Goal: Task Accomplishment & Management: Manage account settings

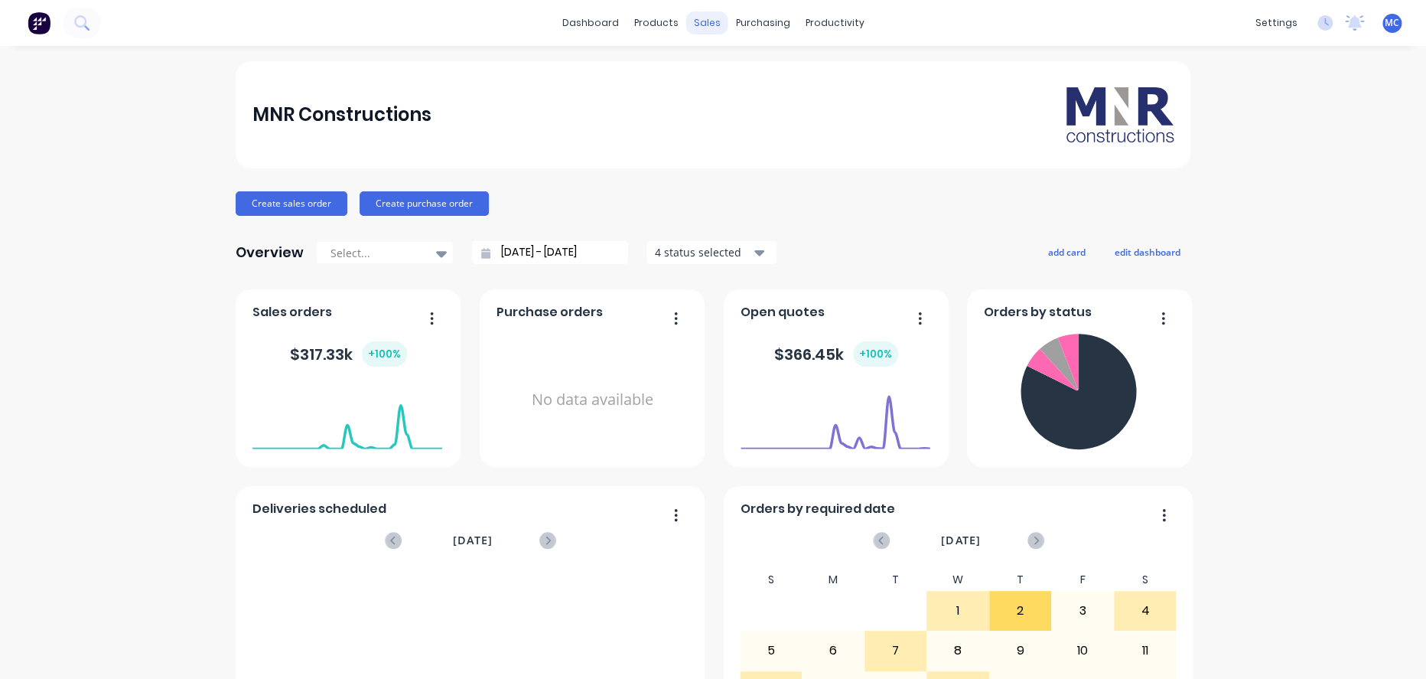
click at [689, 17] on div "sales" at bounding box center [707, 22] width 42 height 23
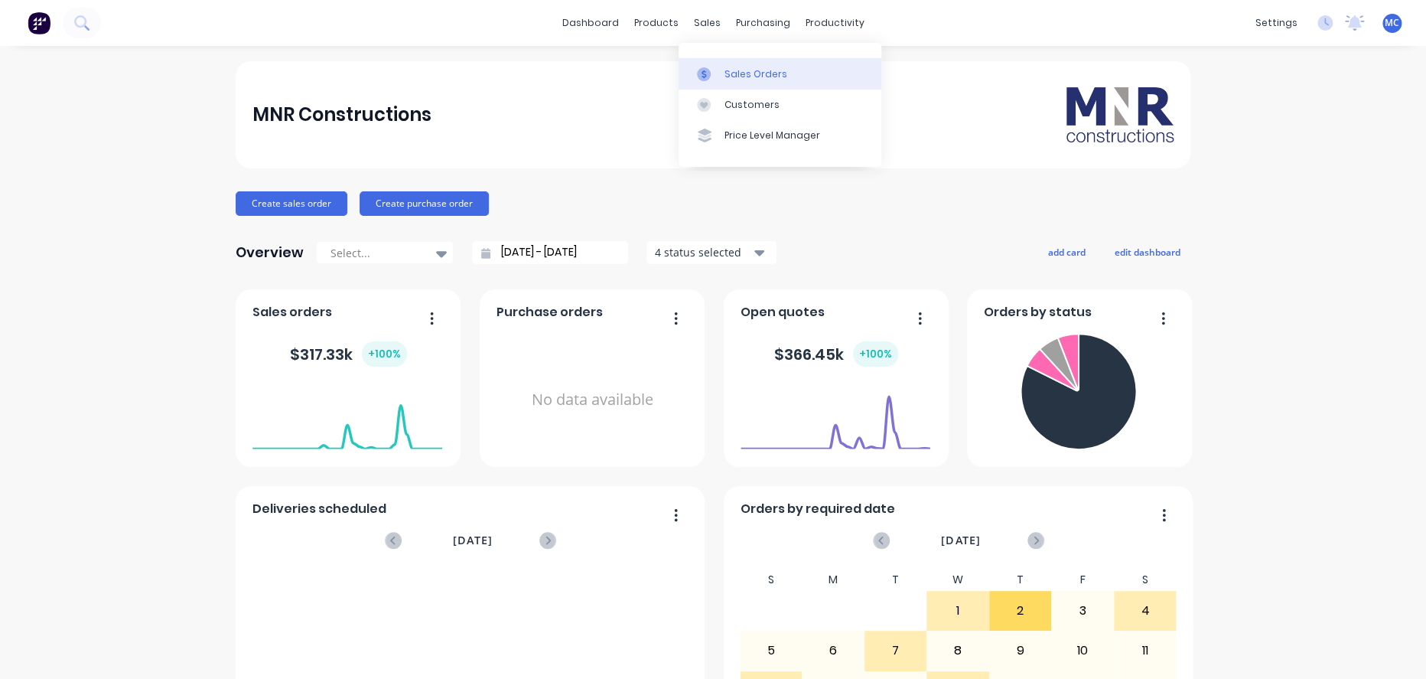
click at [728, 81] on div "Sales Orders" at bounding box center [756, 74] width 63 height 14
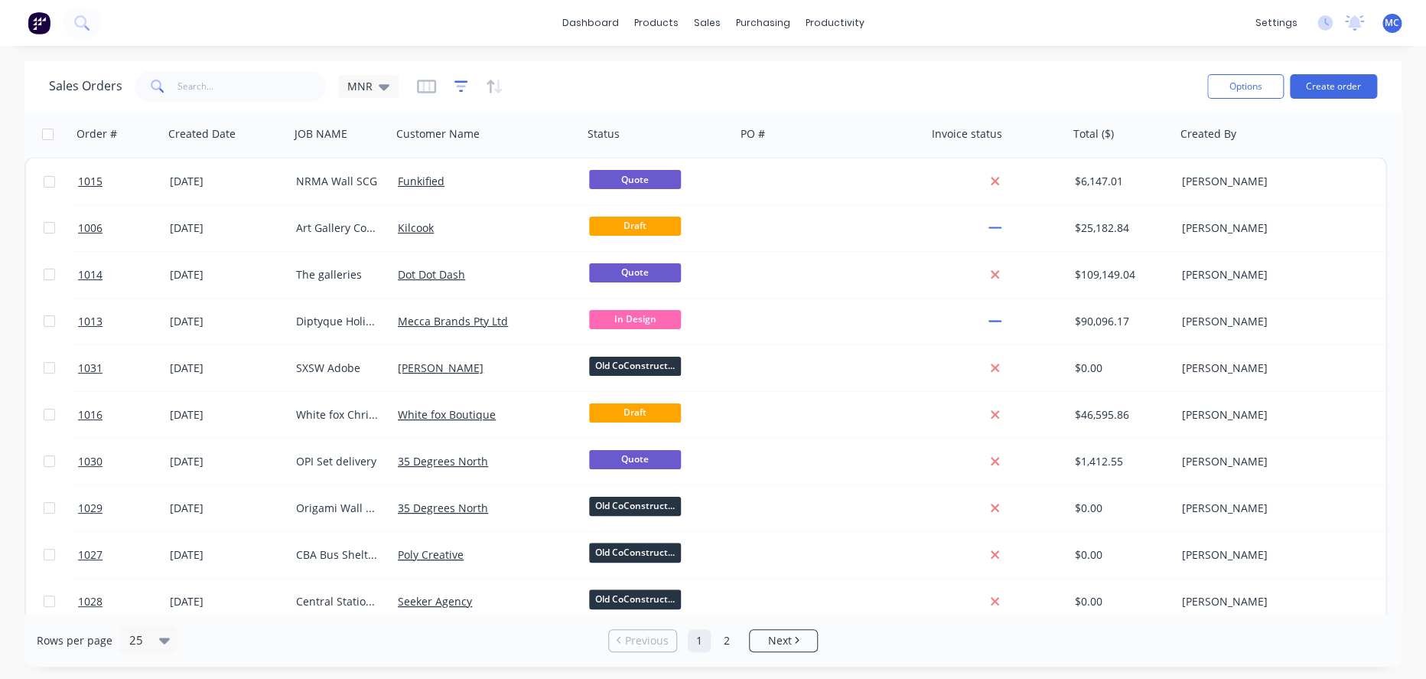
click at [462, 82] on icon "button" at bounding box center [461, 86] width 14 height 15
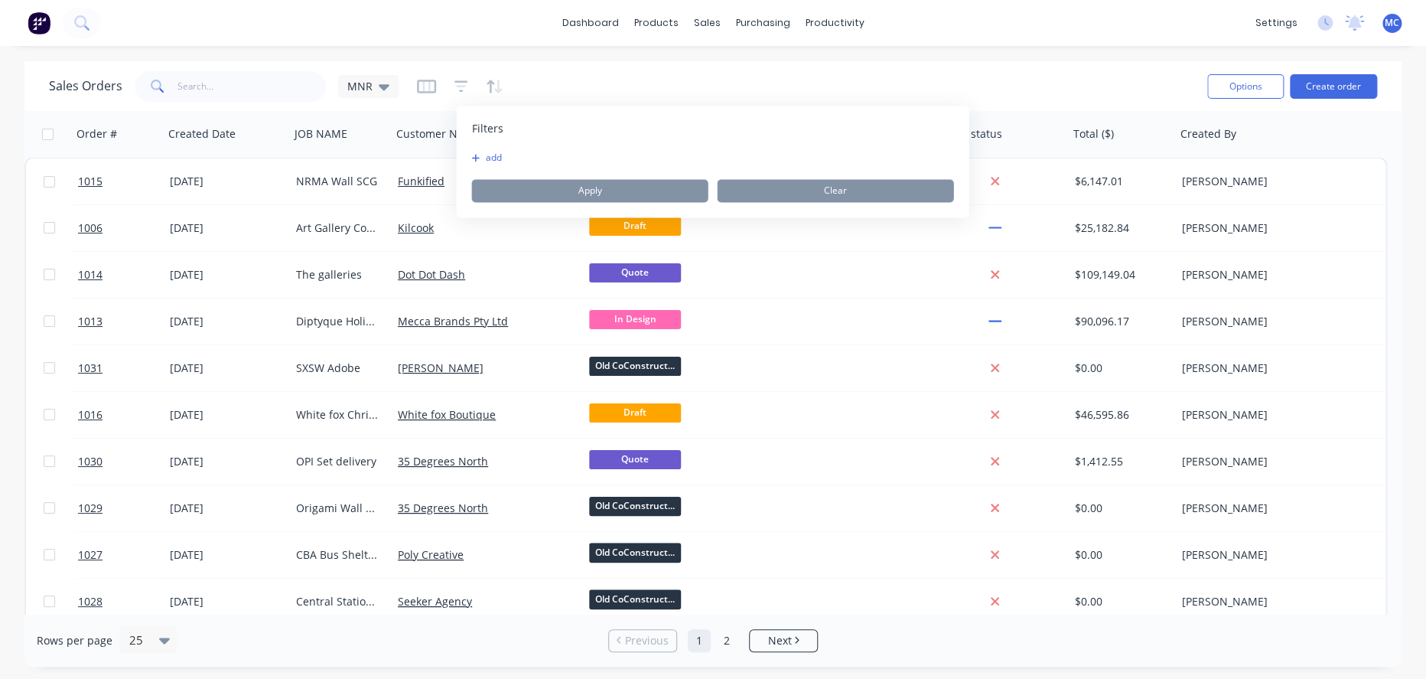
click at [490, 159] on button "add" at bounding box center [490, 157] width 38 height 12
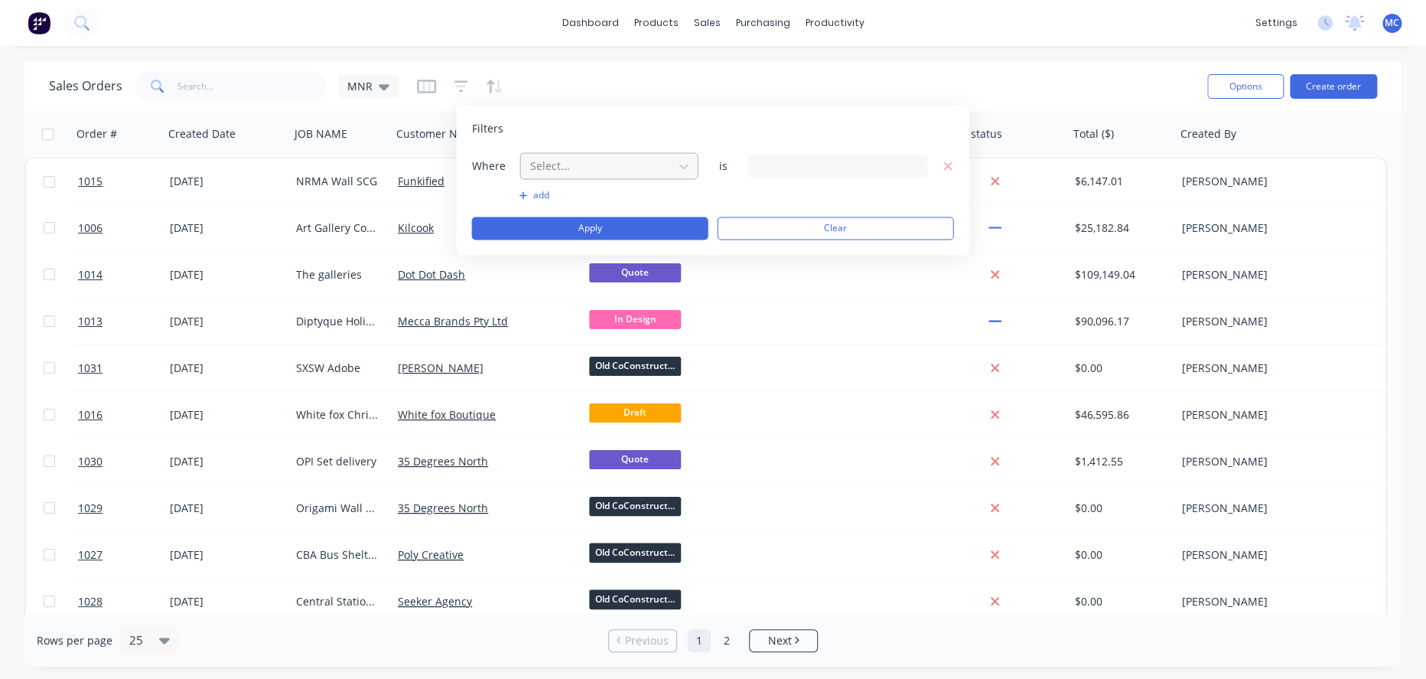
click at [626, 174] on div at bounding box center [596, 165] width 137 height 19
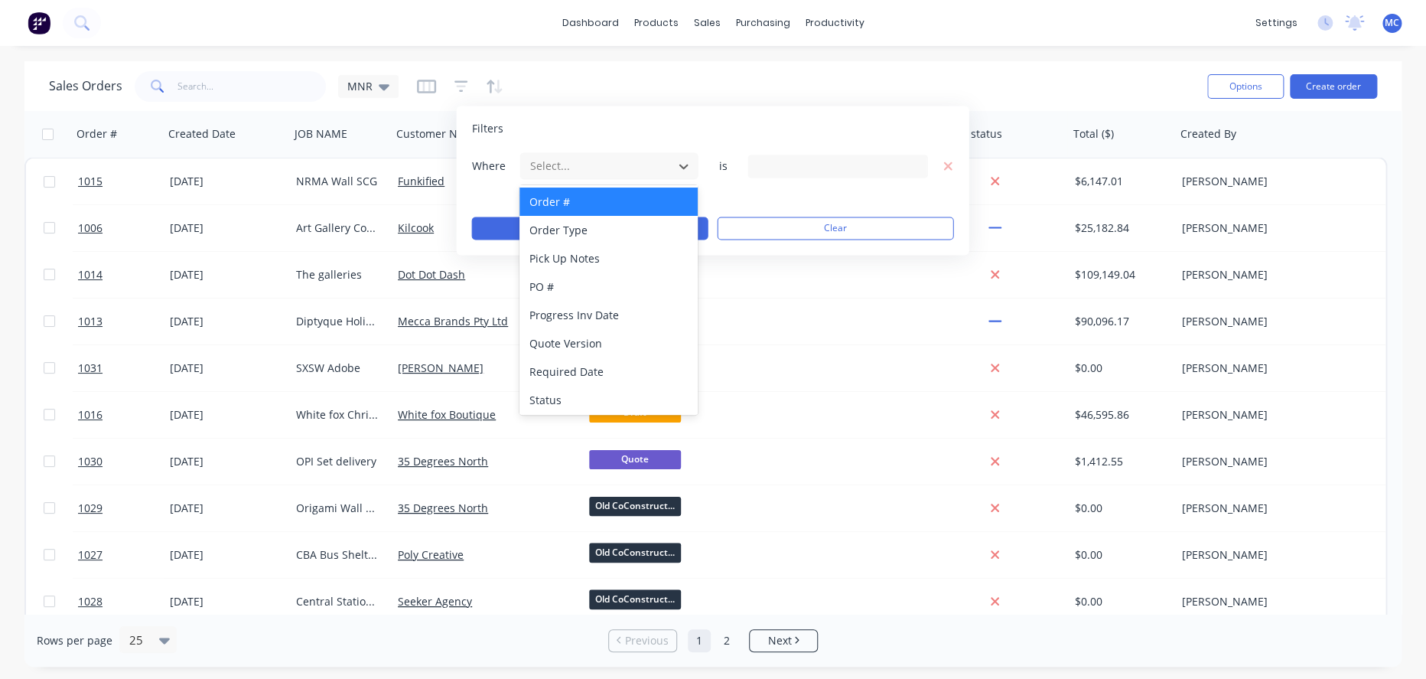
scroll to position [540, 0]
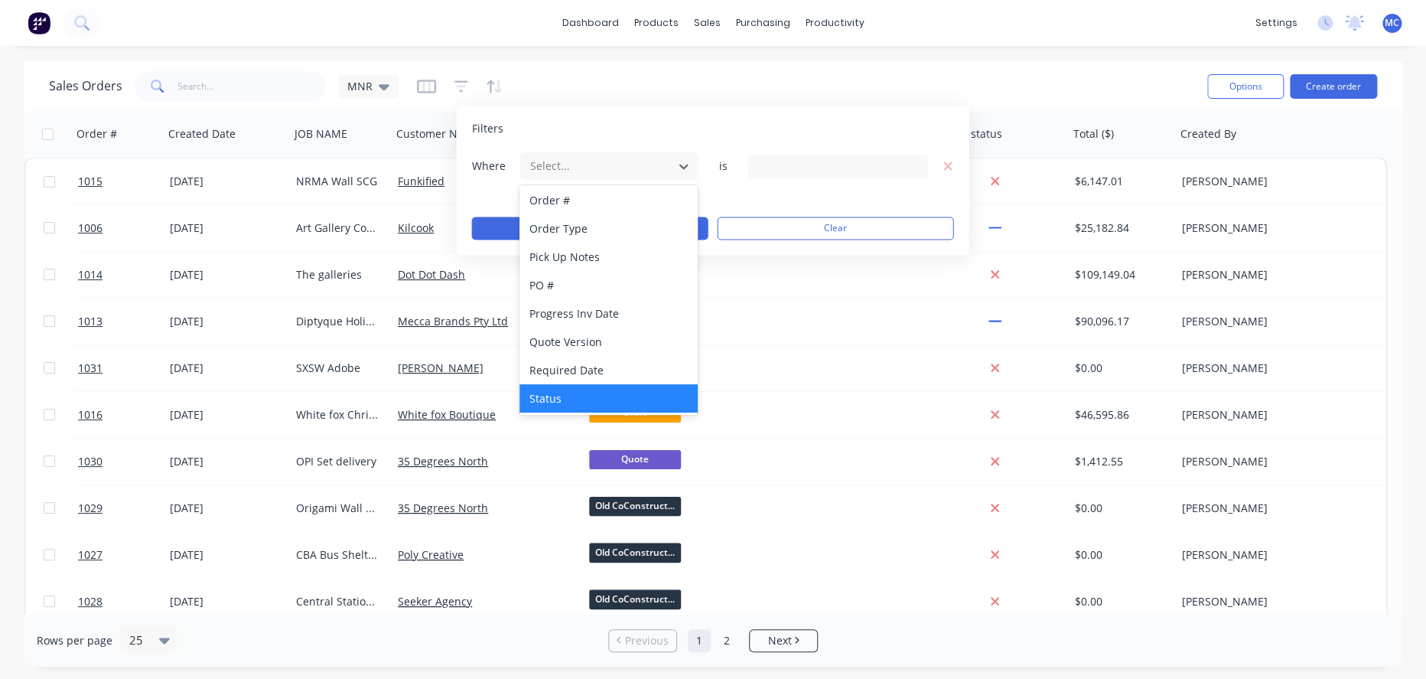
click at [598, 396] on div "Status" at bounding box center [609, 398] width 178 height 28
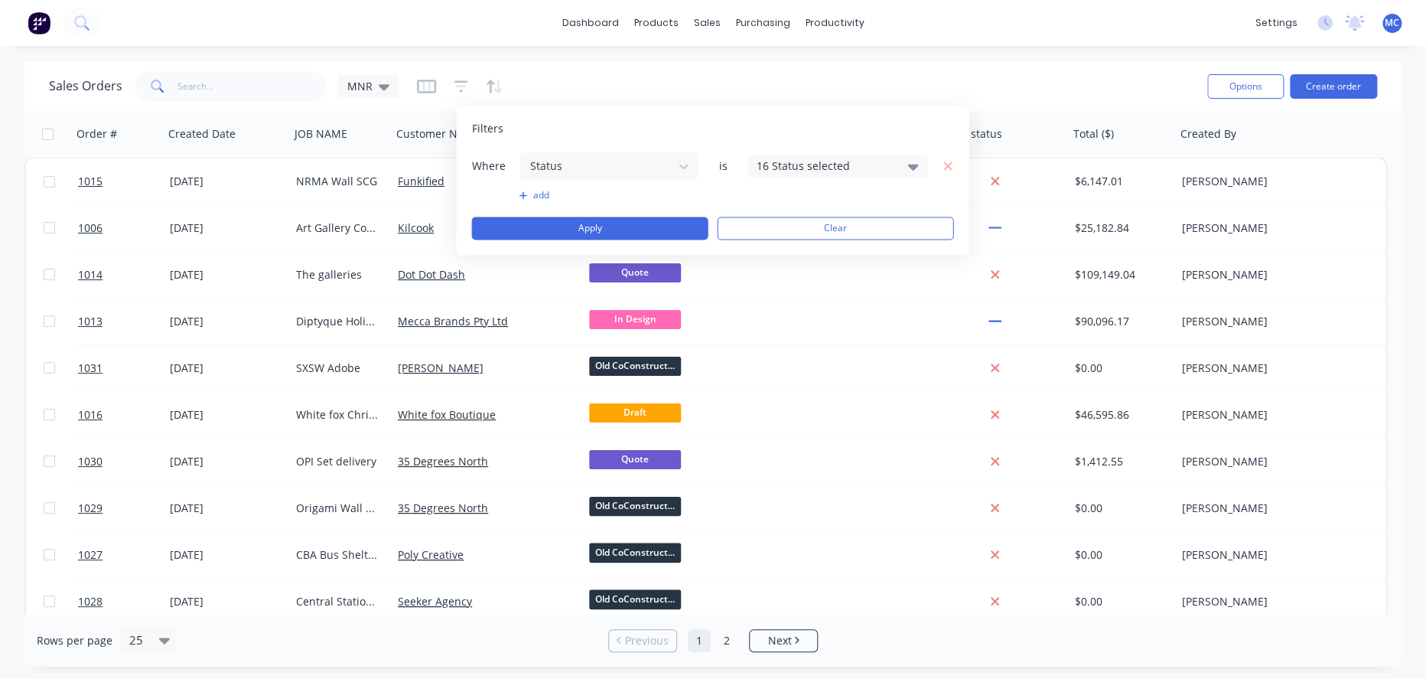
click at [793, 166] on div "16 Status selected" at bounding box center [825, 166] width 138 height 16
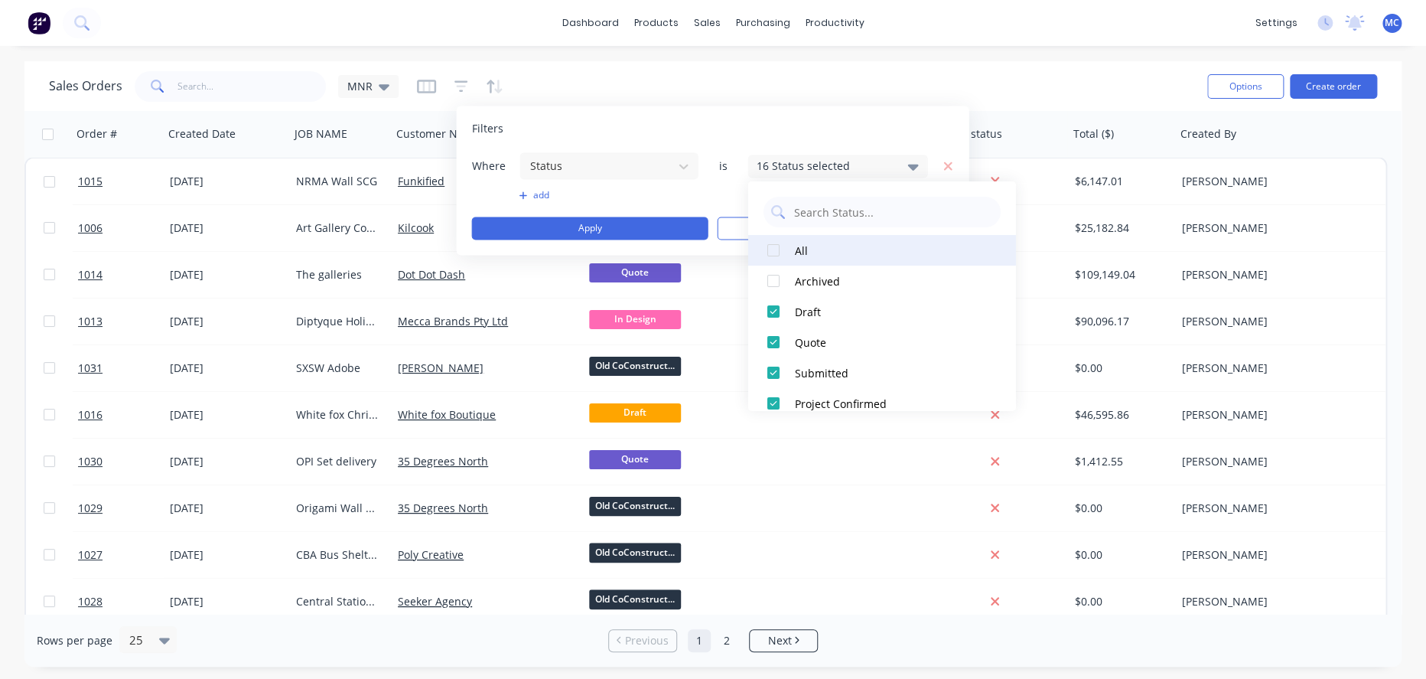
click at [791, 247] on button "All" at bounding box center [882, 250] width 268 height 31
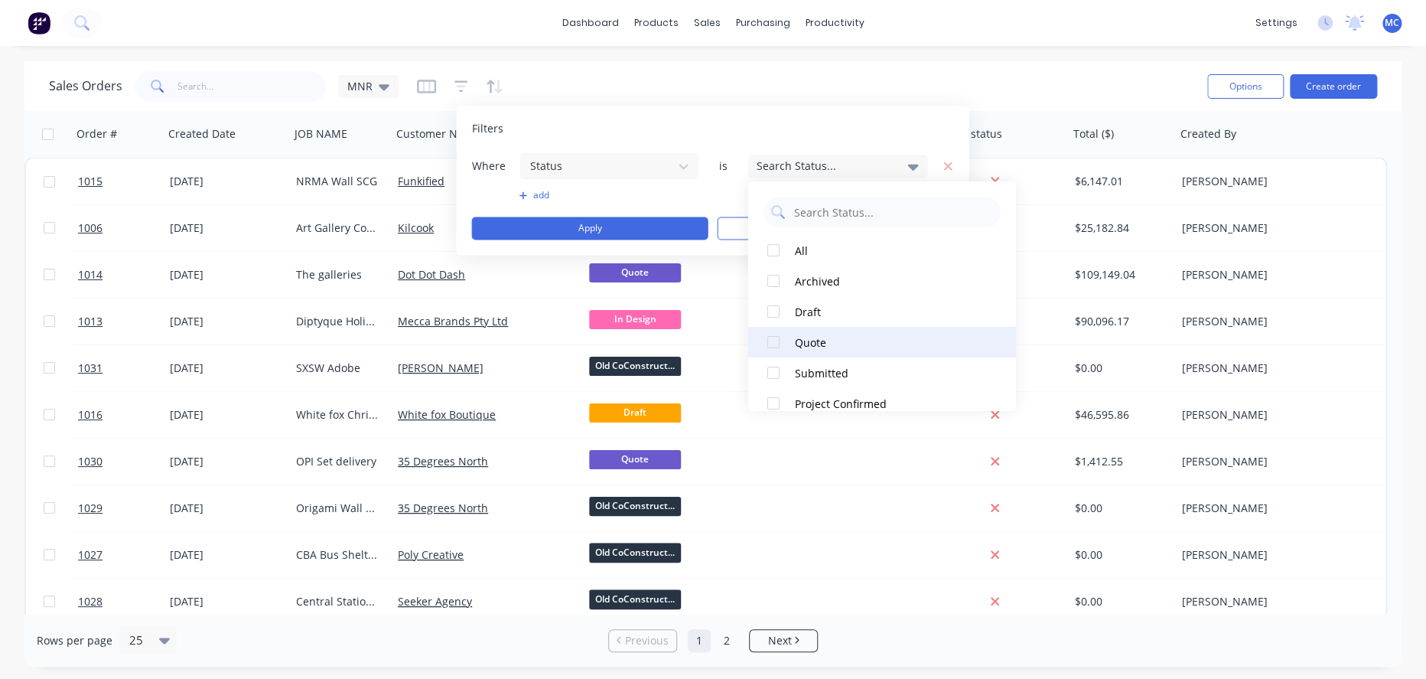
click at [772, 337] on div at bounding box center [773, 342] width 31 height 31
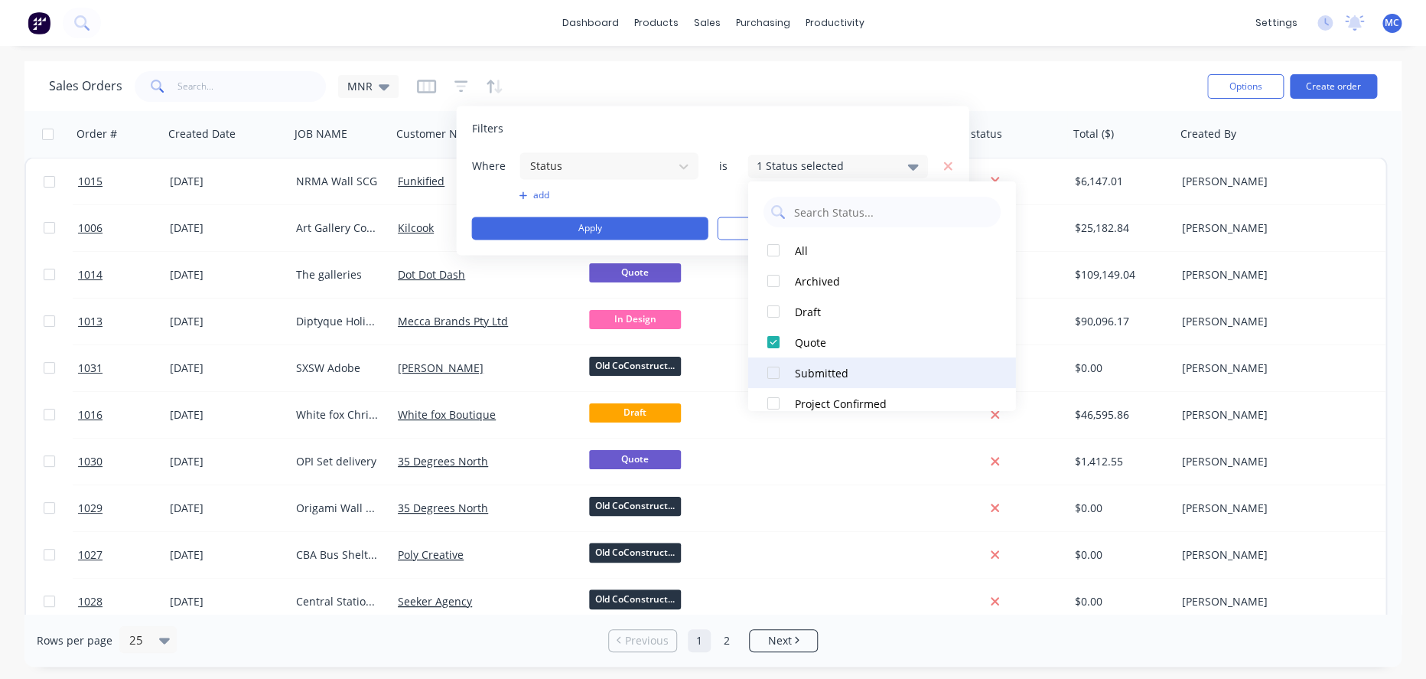
click at [774, 370] on div at bounding box center [773, 372] width 31 height 31
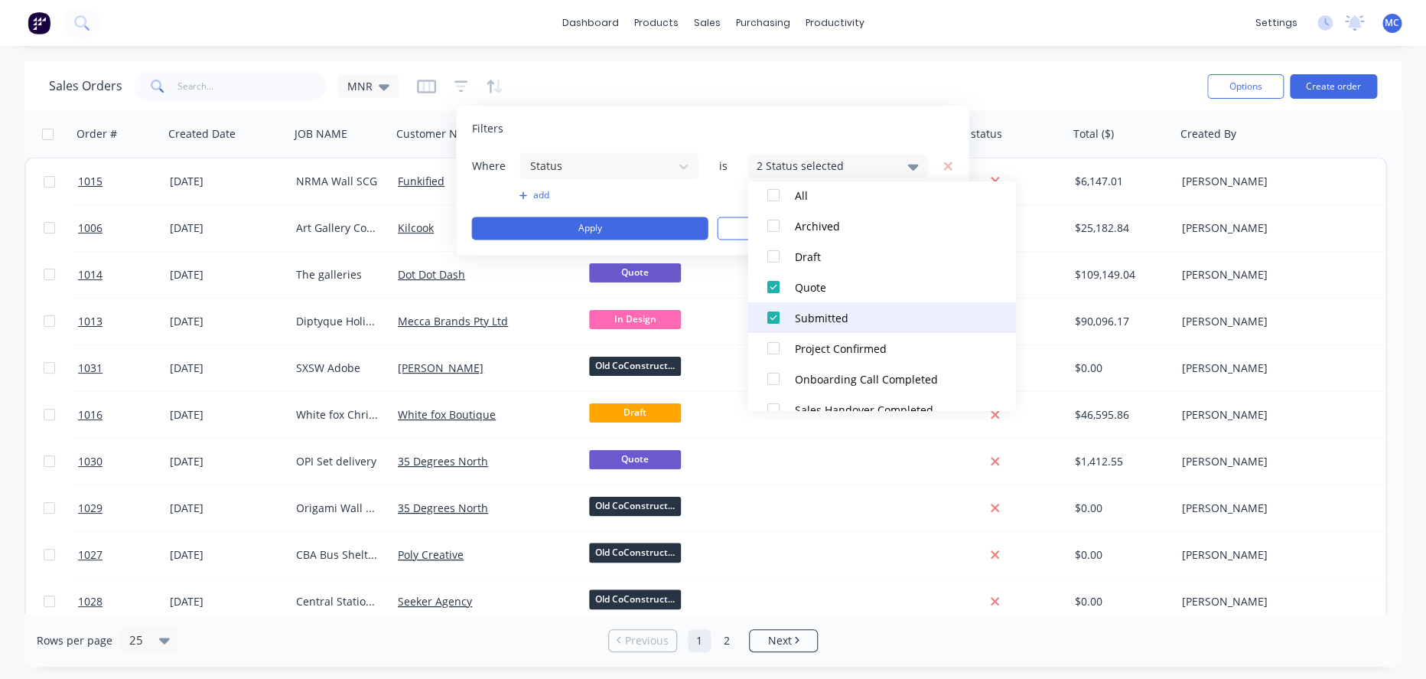
scroll to position [85, 0]
click at [775, 313] on div at bounding box center [773, 318] width 31 height 31
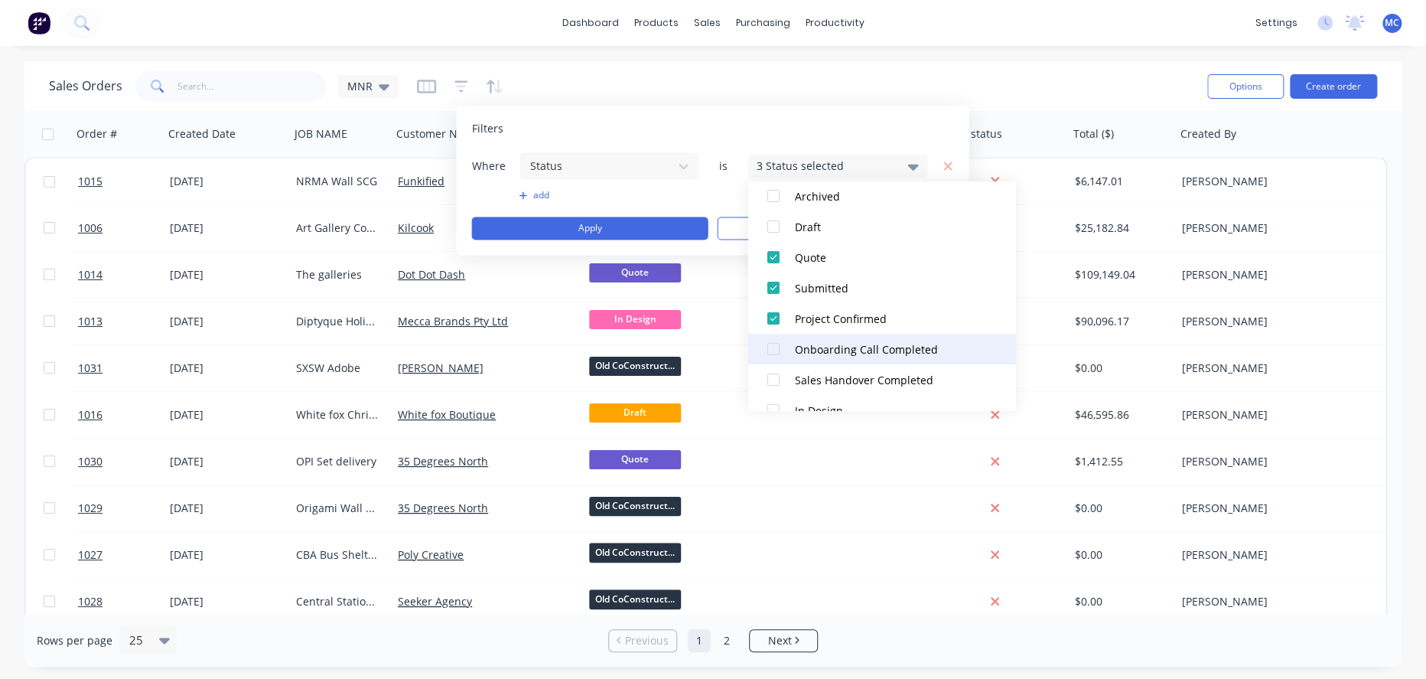
click at [774, 342] on div at bounding box center [773, 349] width 31 height 31
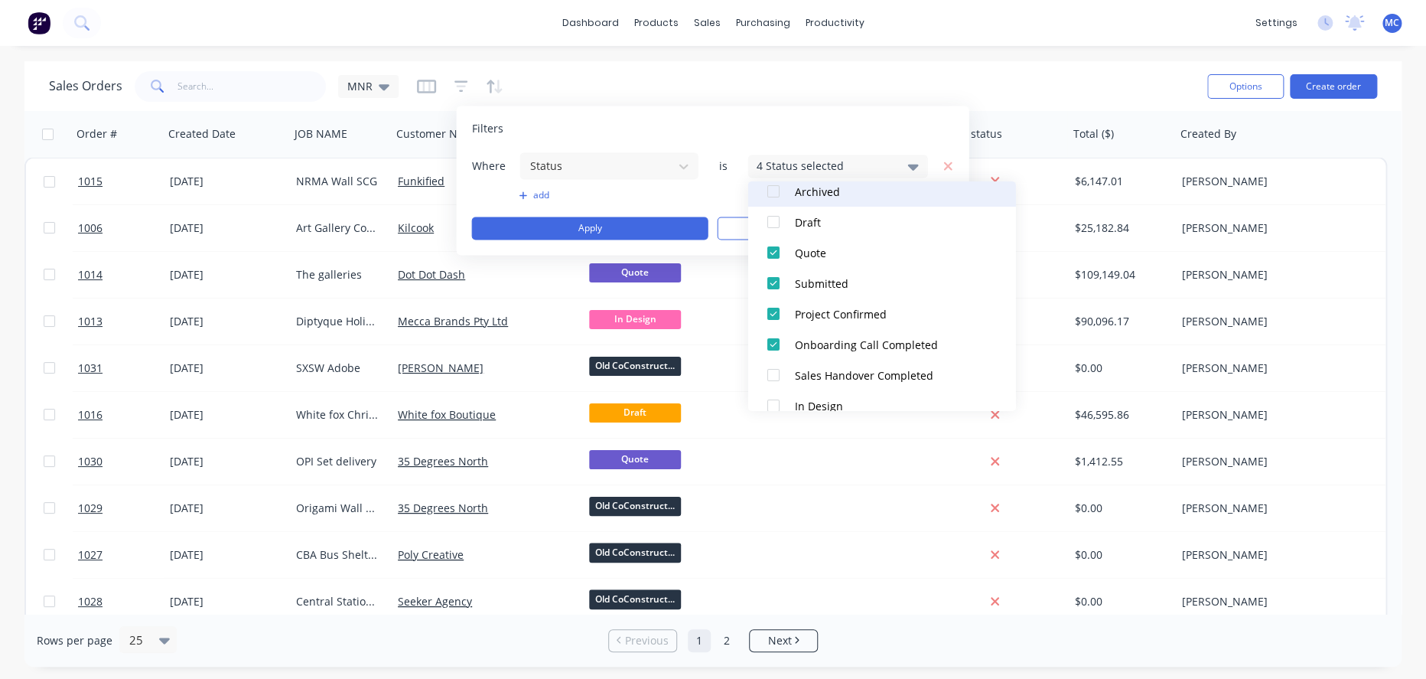
scroll to position [0, 0]
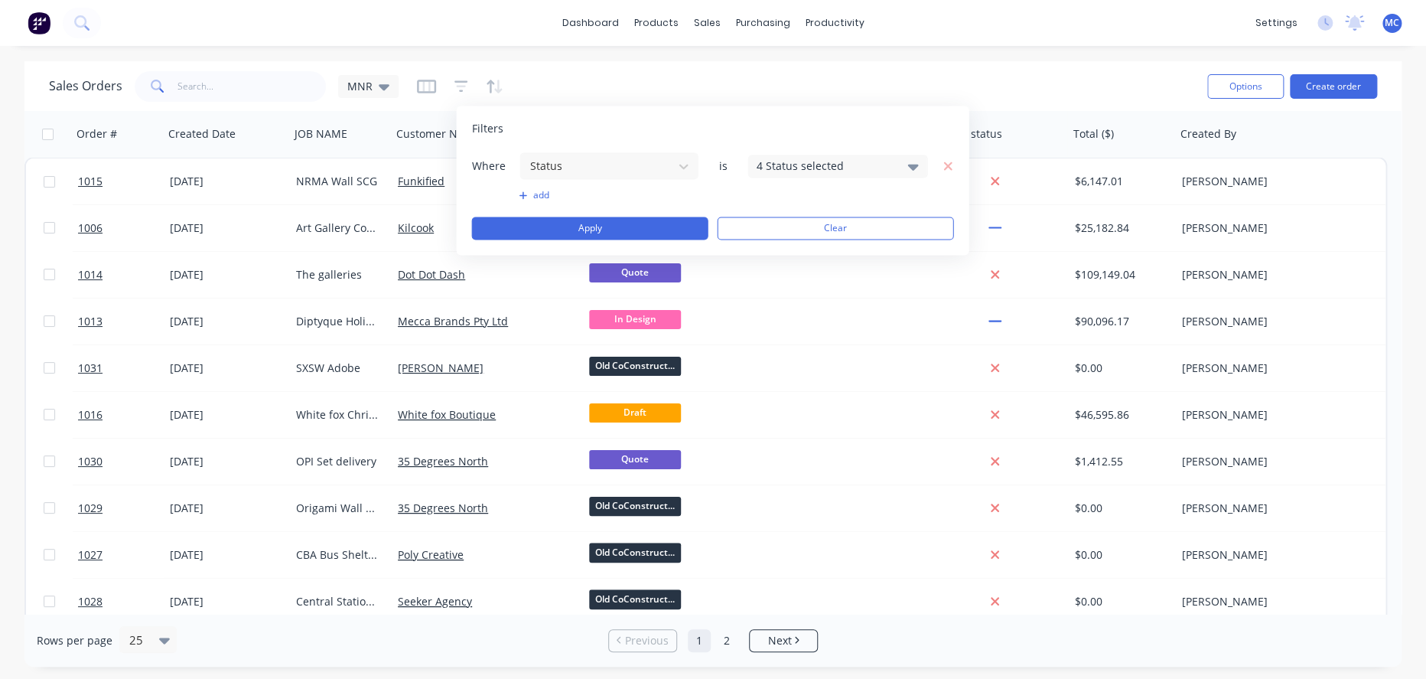
click at [886, 125] on div "Filters" at bounding box center [712, 128] width 482 height 15
click at [642, 230] on button "Apply" at bounding box center [589, 228] width 236 height 23
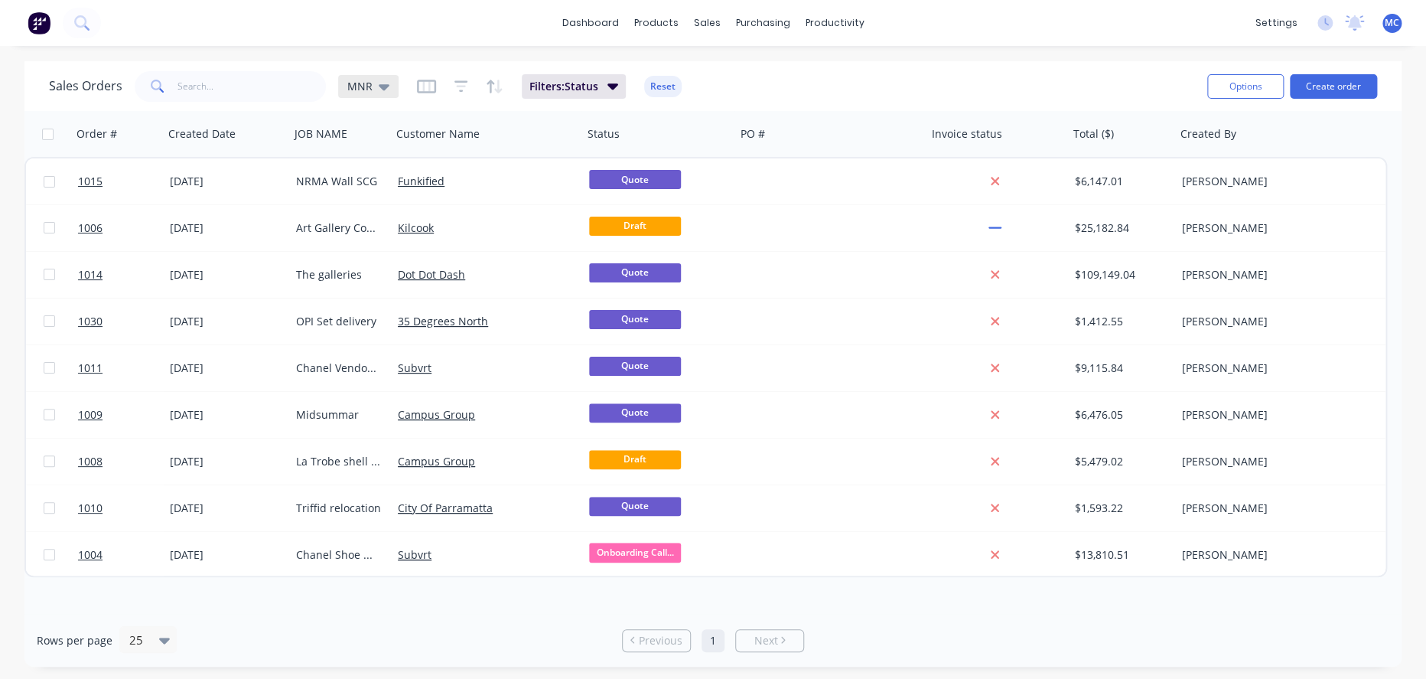
click at [386, 87] on icon at bounding box center [384, 87] width 11 height 6
click at [539, 251] on button "edit" at bounding box center [537, 247] width 20 height 16
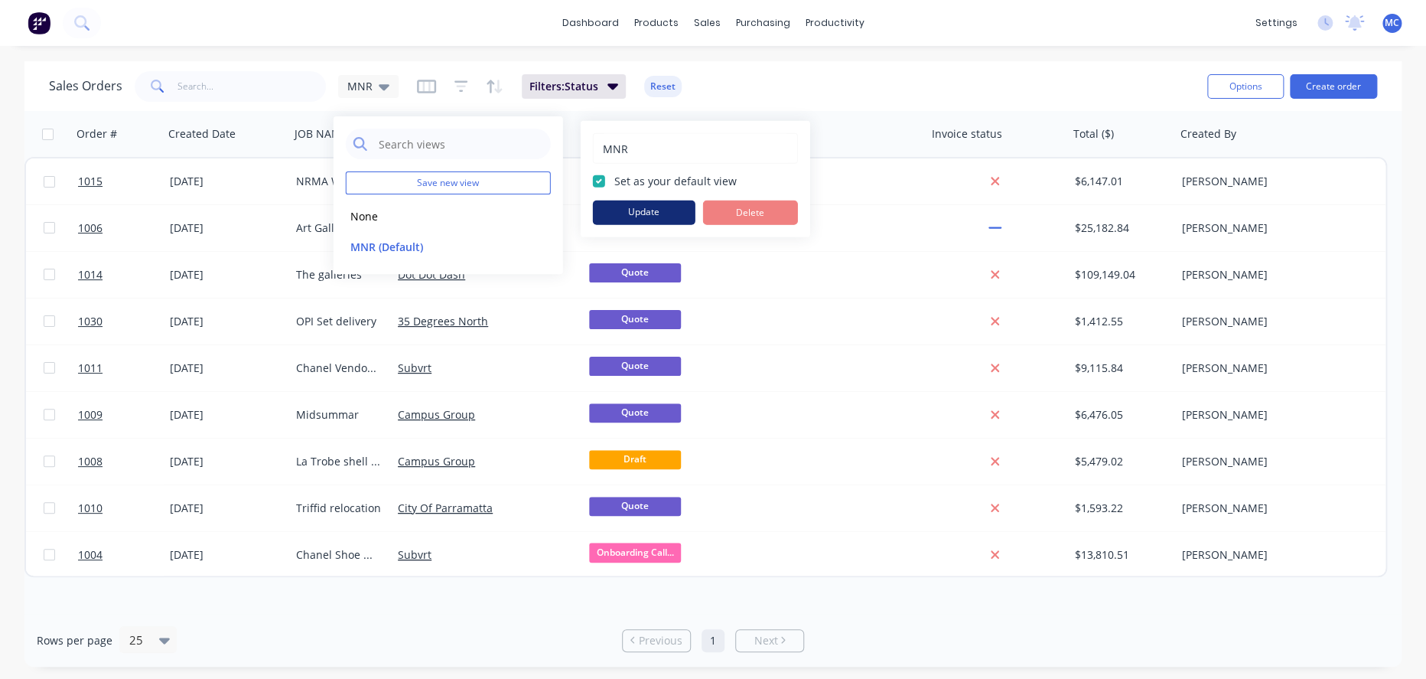
click at [660, 215] on button "Update" at bounding box center [644, 212] width 103 height 24
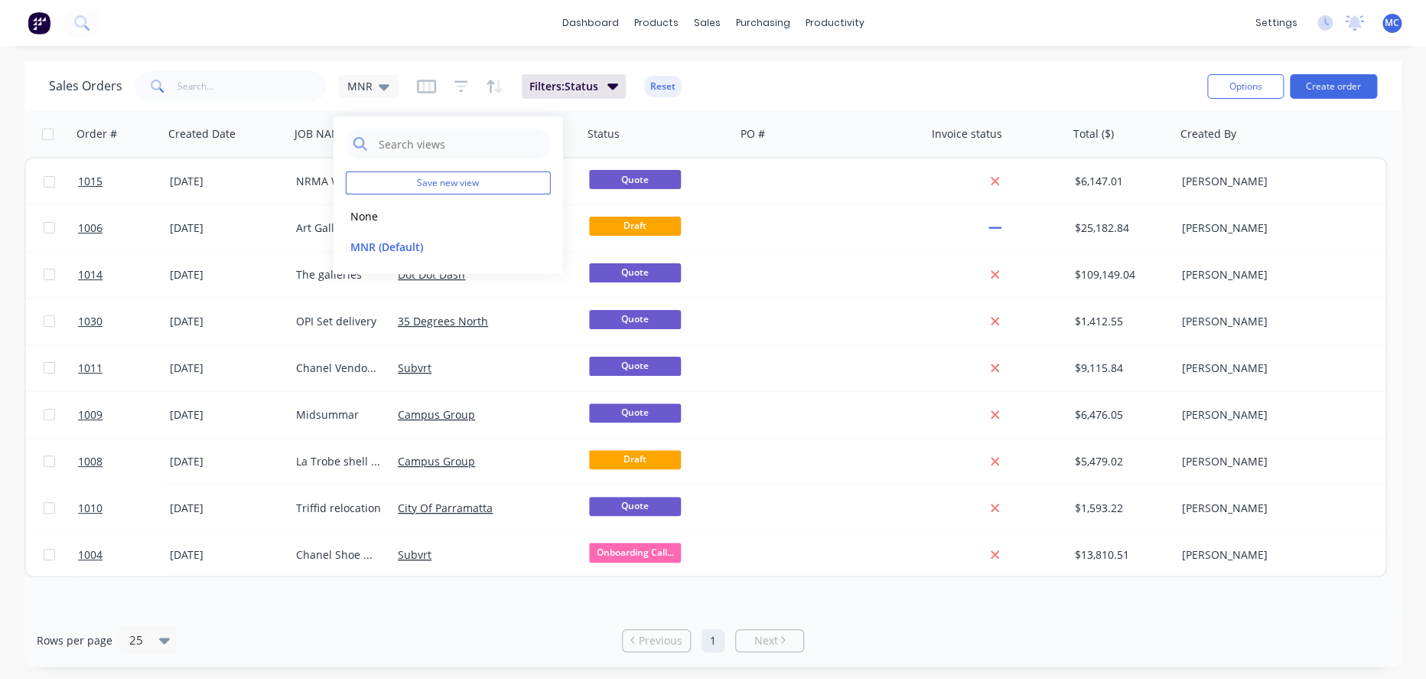
click at [814, 90] on div "Sales Orders MNR Filters: Status Reset" at bounding box center [622, 85] width 1146 height 37
click at [713, 133] on icon "button" at bounding box center [710, 134] width 14 height 12
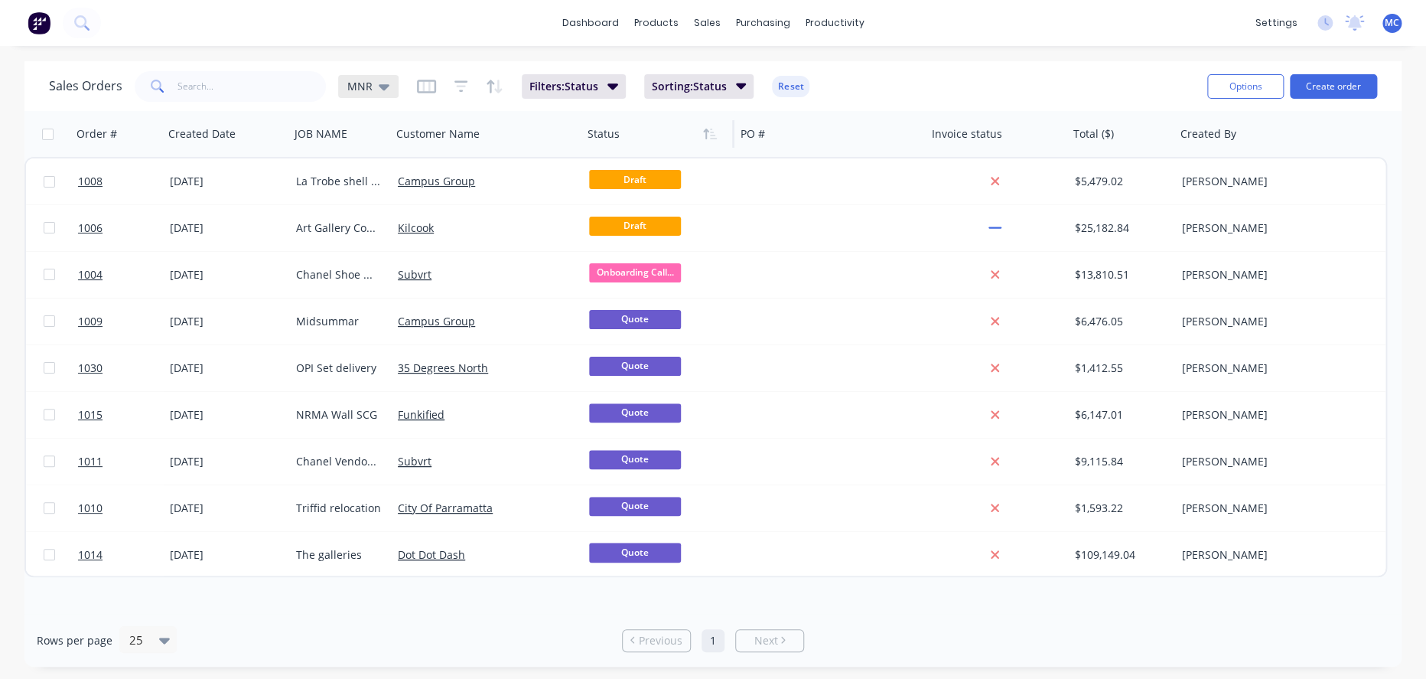
click at [380, 86] on icon at bounding box center [384, 86] width 11 height 17
click at [529, 219] on button "edit" at bounding box center [537, 216] width 20 height 16
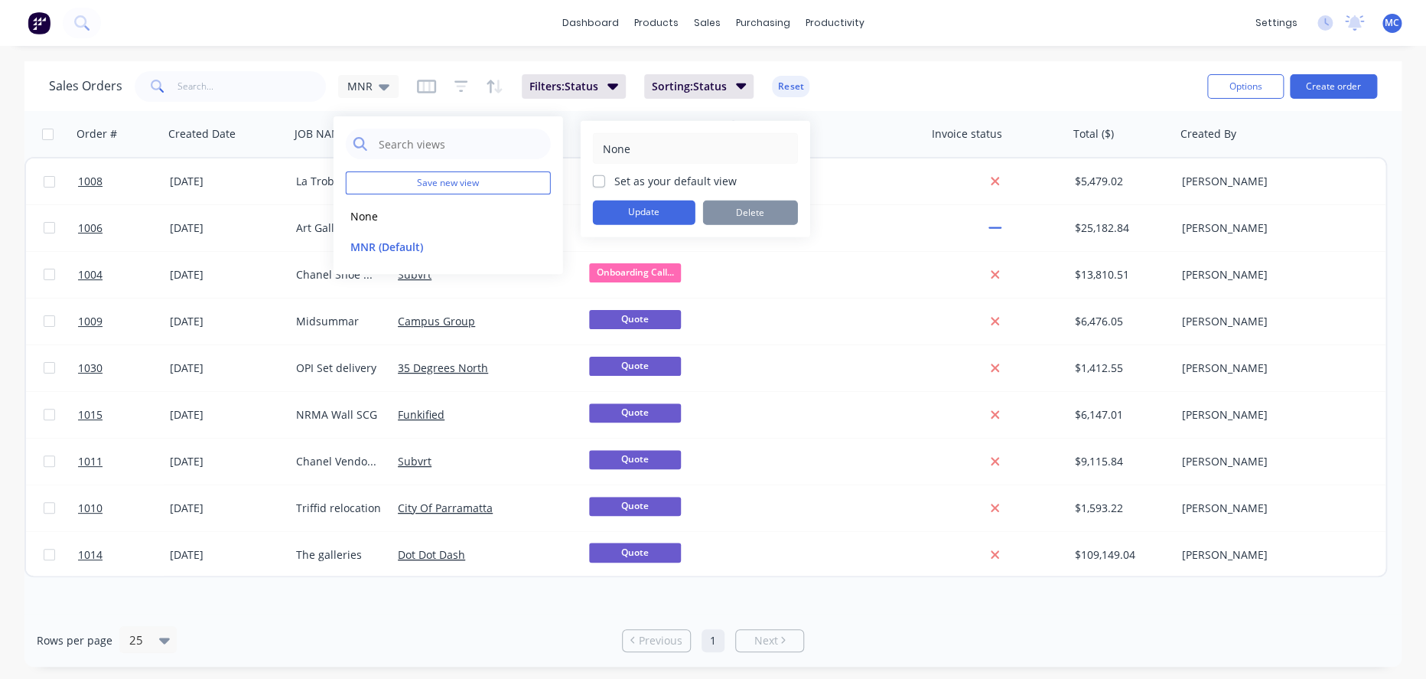
click at [656, 185] on label "Set as your default view" at bounding box center [675, 181] width 122 height 16
click at [605, 185] on input "Set as your default view" at bounding box center [599, 180] width 12 height 15
checkbox input "true"
click at [651, 210] on button "Update" at bounding box center [644, 212] width 103 height 24
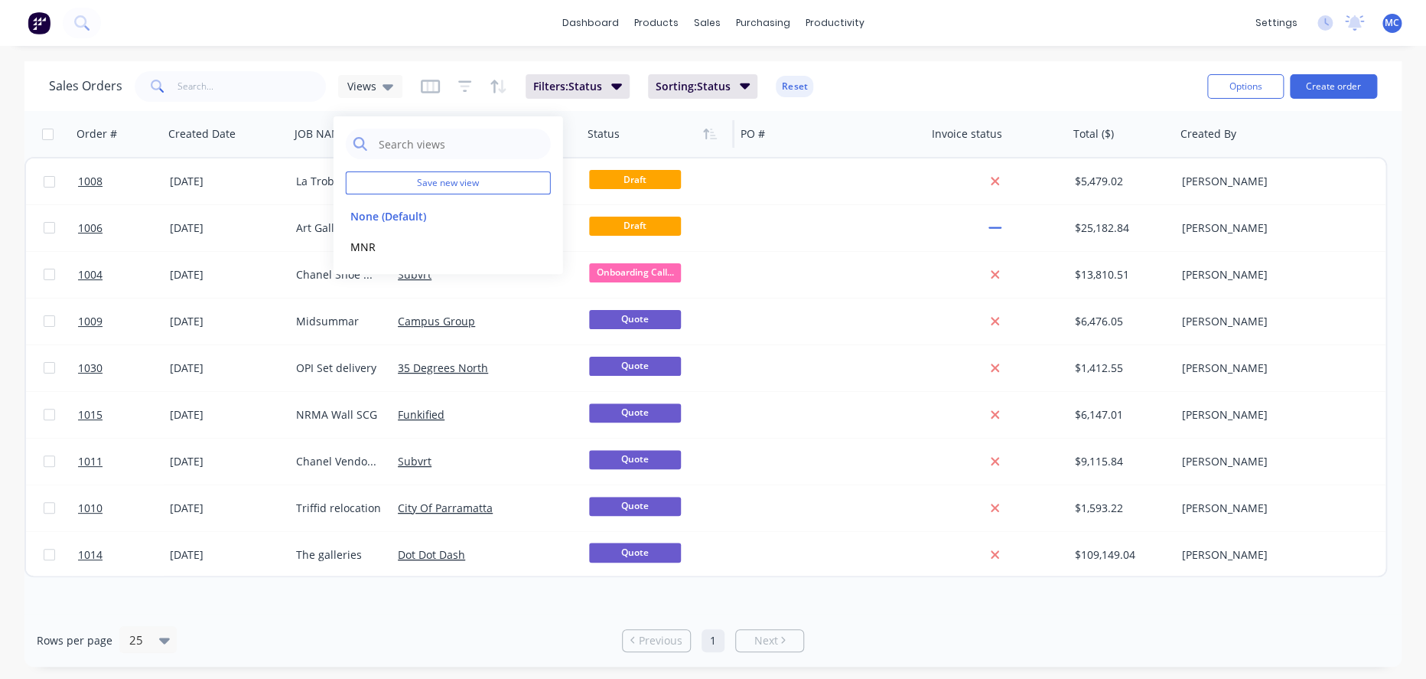
click at [915, 90] on div "Sales Orders Views Filters: Status Sorting: Status Reset" at bounding box center [622, 85] width 1146 height 37
click at [584, 94] on button "Filters: Status" at bounding box center [578, 86] width 104 height 24
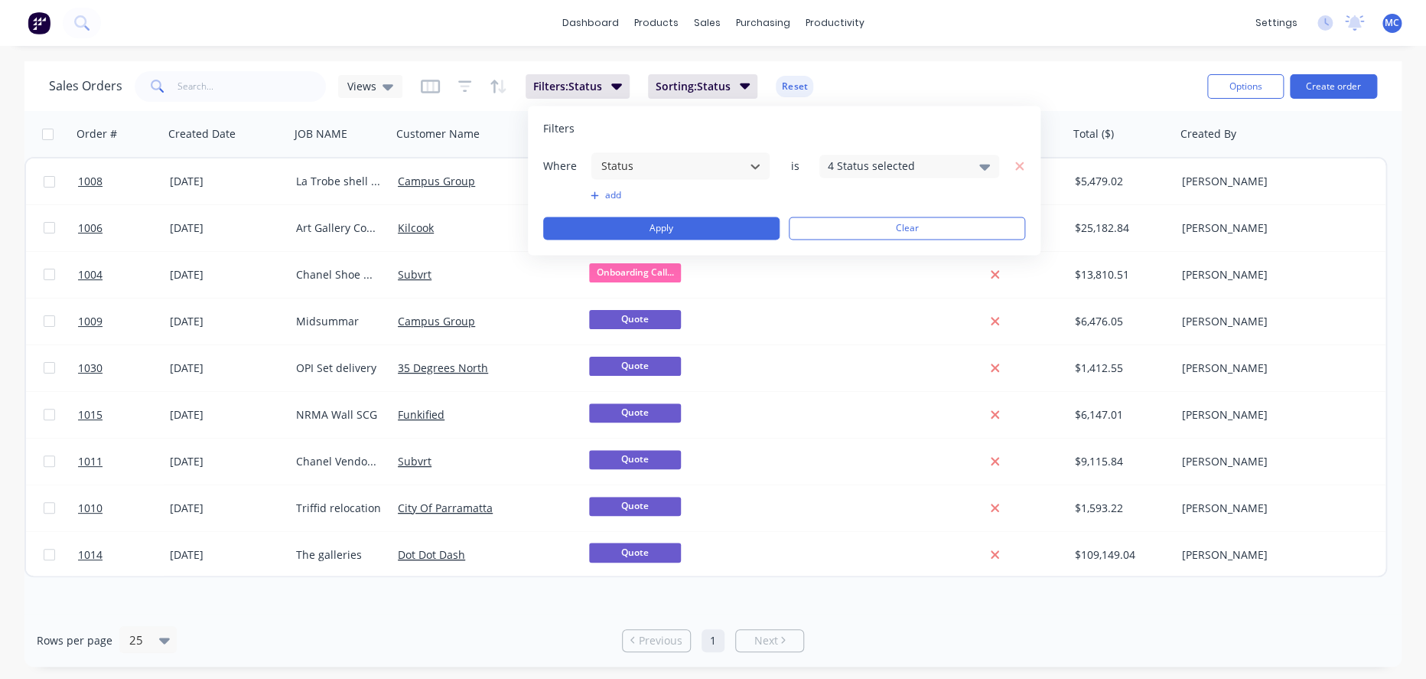
click at [897, 167] on div "4 Status selected" at bounding box center [897, 166] width 138 height 16
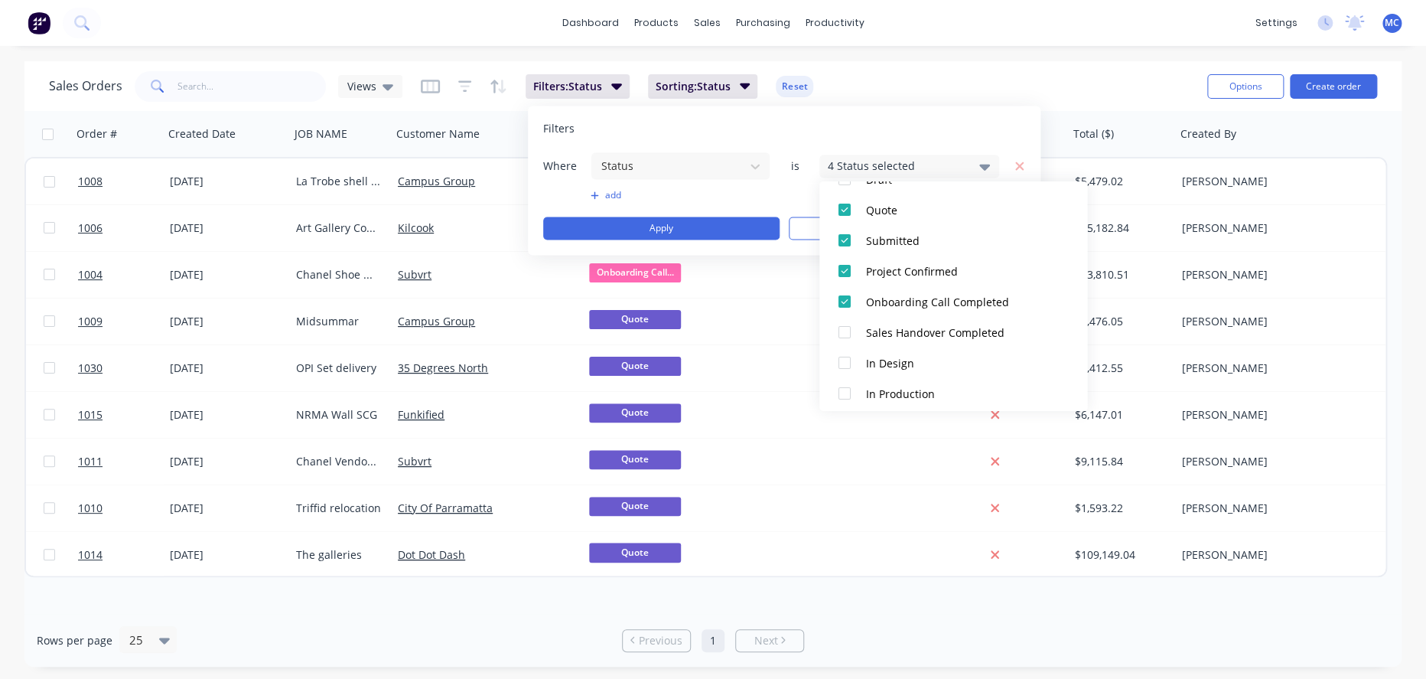
scroll to position [170, 0]
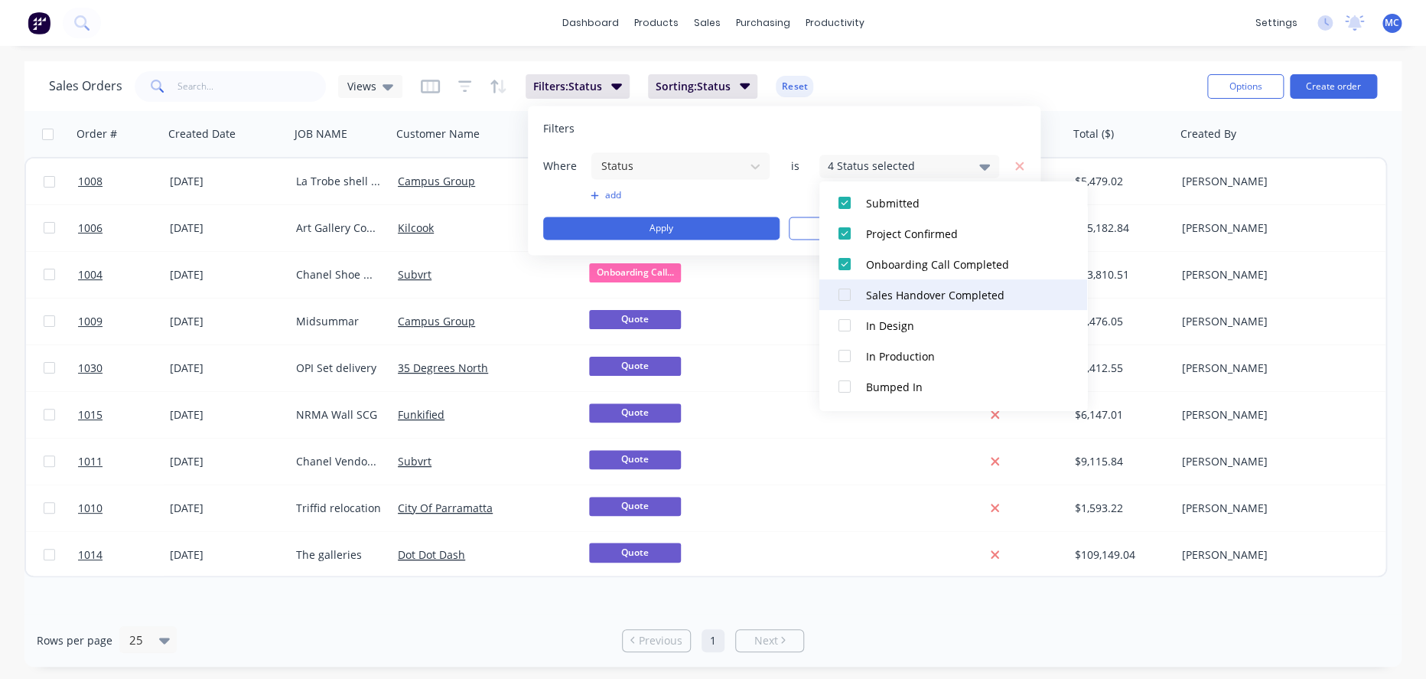
click at [841, 295] on div at bounding box center [844, 294] width 31 height 31
click at [675, 225] on button "Apply" at bounding box center [661, 228] width 236 height 23
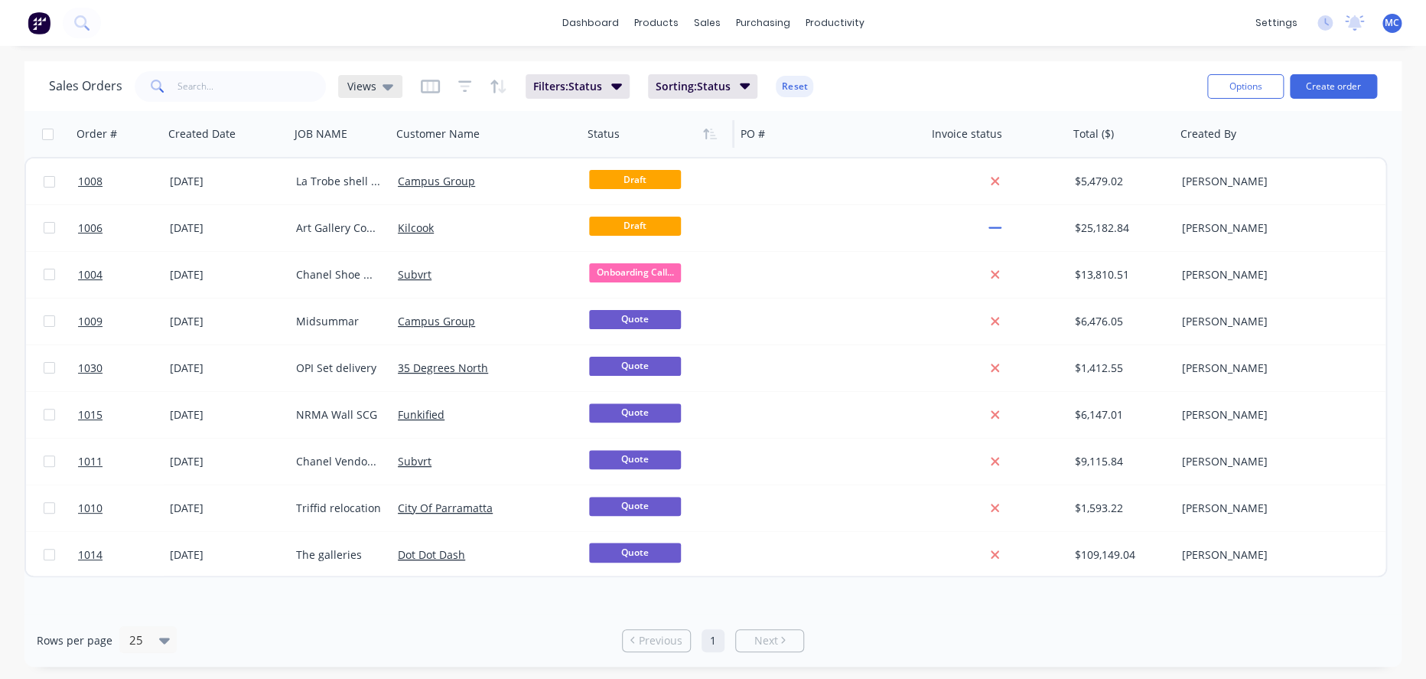
click at [393, 85] on icon at bounding box center [388, 86] width 11 height 17
click at [538, 248] on button "edit" at bounding box center [537, 247] width 20 height 16
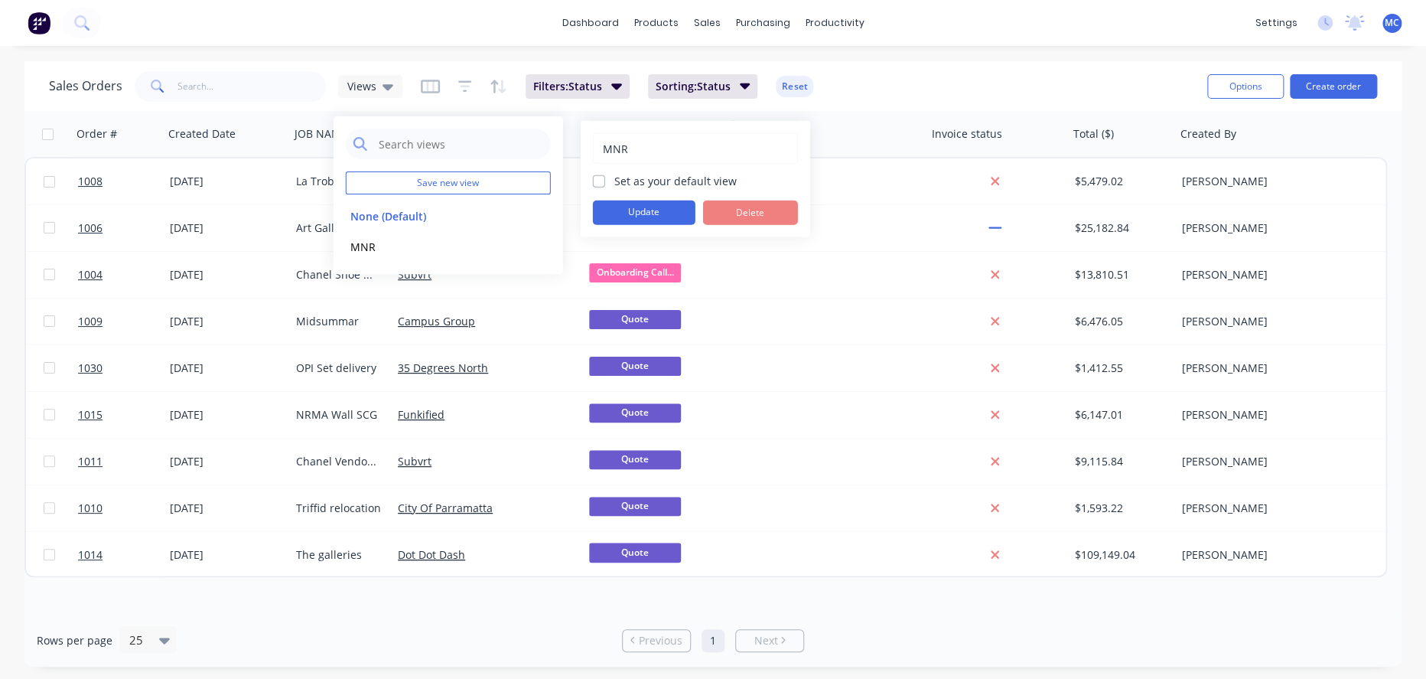
click at [658, 181] on label "Set as your default view" at bounding box center [675, 181] width 122 height 16
click at [605, 181] on input "Set as your default view" at bounding box center [599, 180] width 12 height 15
checkbox input "true"
click at [658, 211] on button "Update" at bounding box center [644, 212] width 103 height 24
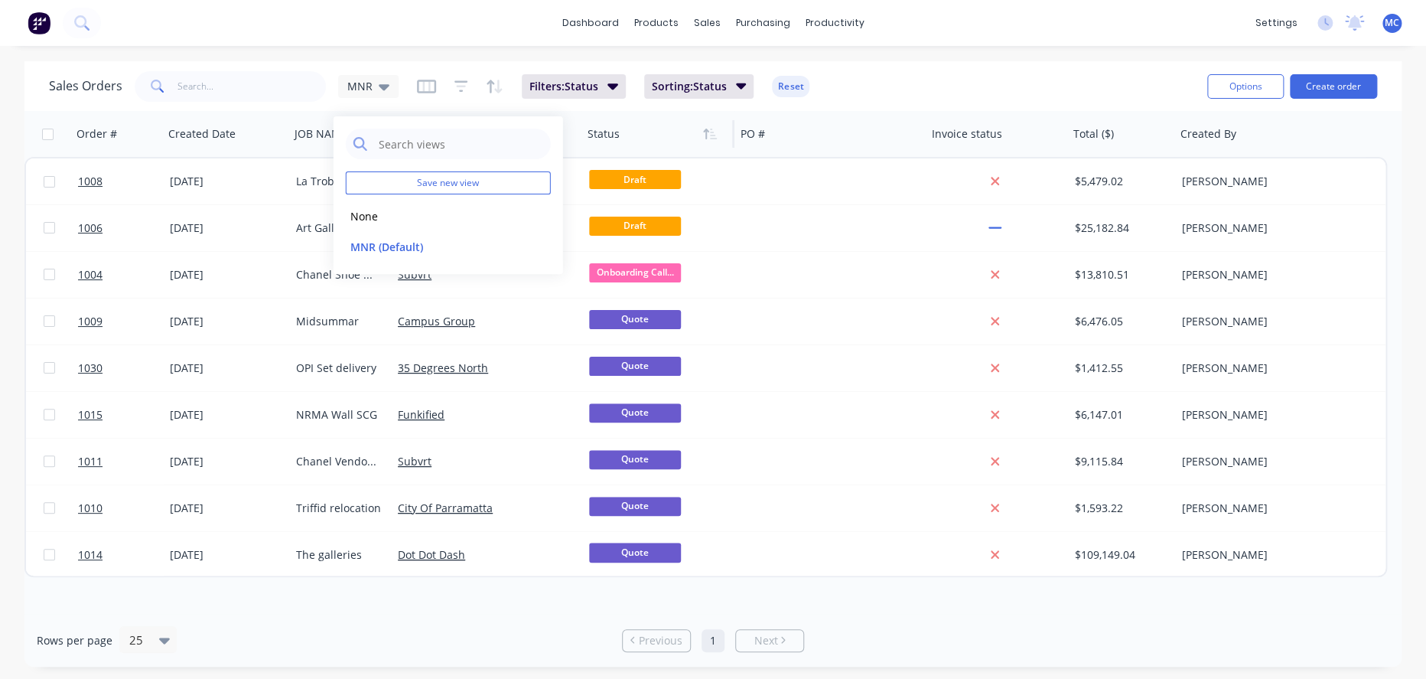
click at [924, 59] on div "dashboard products sales purchasing productivity dashboard products Product Cat…" at bounding box center [713, 339] width 1426 height 679
click at [235, 83] on input "text" at bounding box center [252, 86] width 149 height 31
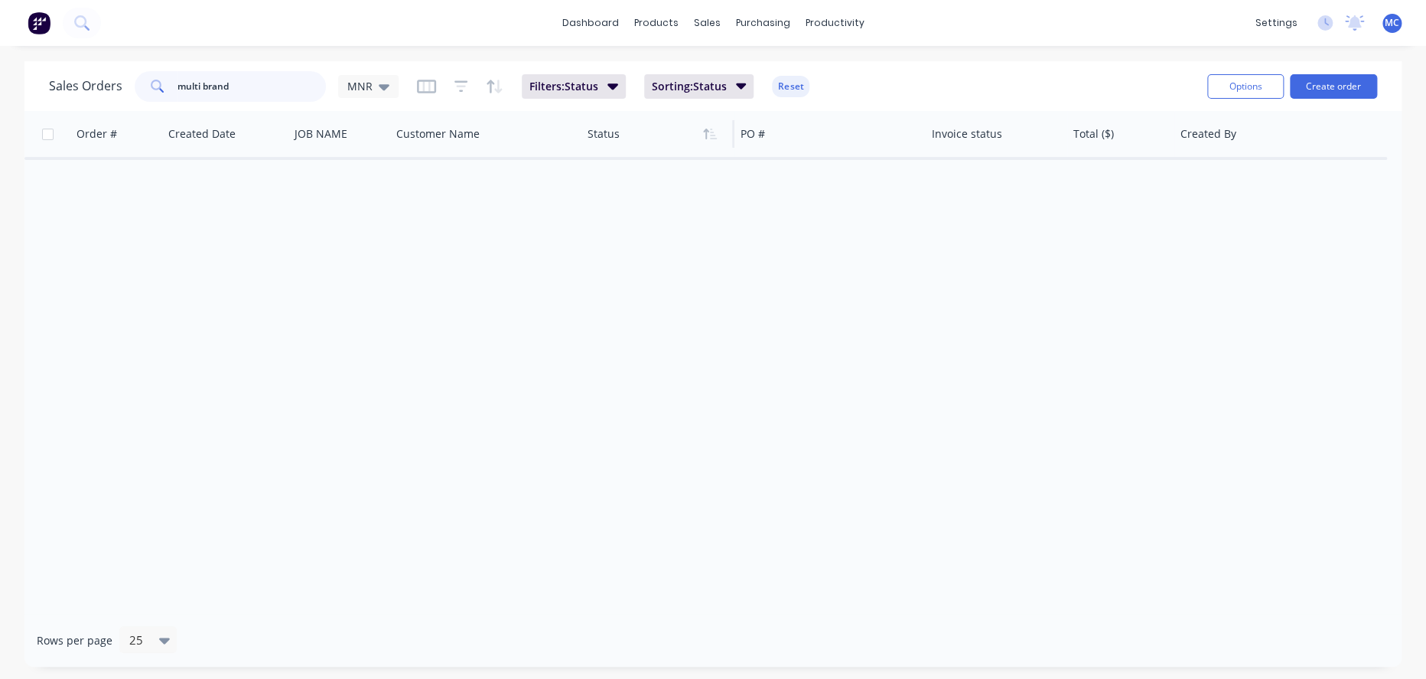
click at [226, 86] on input "multi brand" at bounding box center [252, 86] width 149 height 31
type input "multi"
click at [381, 88] on icon at bounding box center [384, 86] width 11 height 17
click at [673, 286] on div "Order # Created Date JOB NAME Customer Name Status PO # Invoice status Total ($…" at bounding box center [712, 362] width 1377 height 503
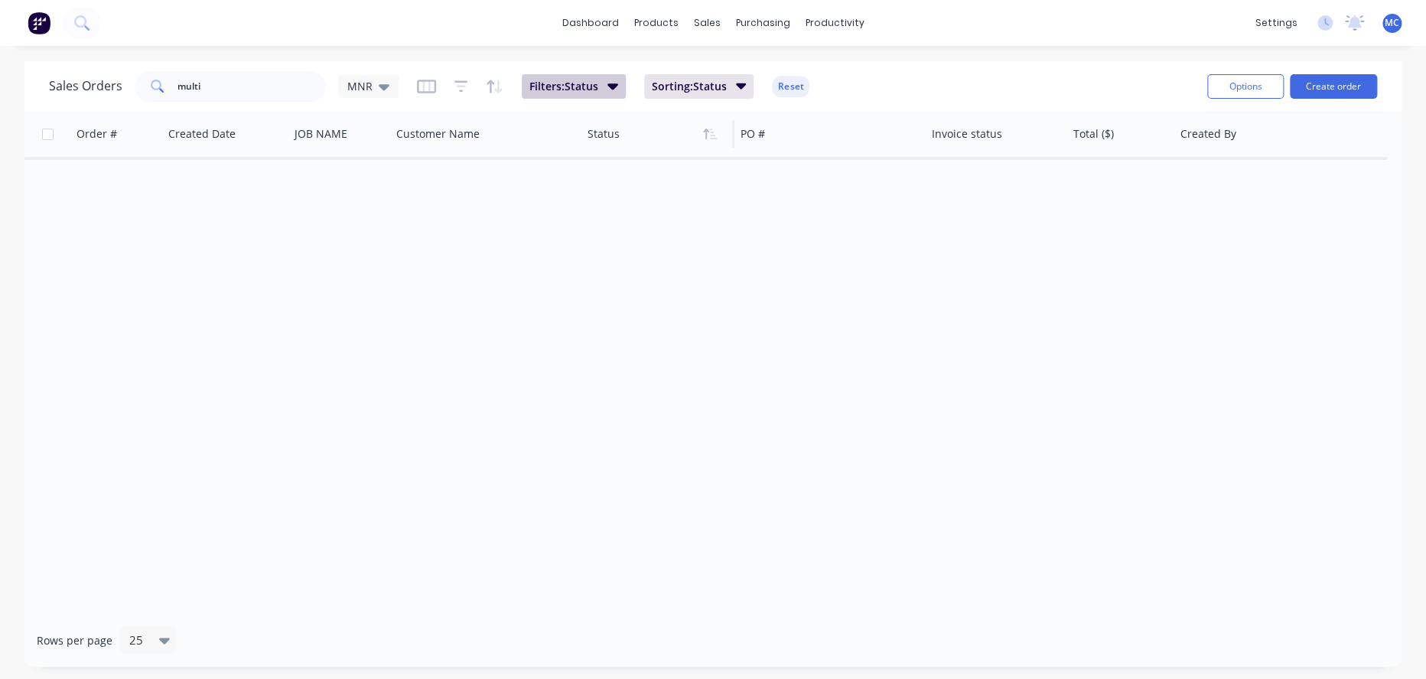
click at [613, 91] on icon "button" at bounding box center [612, 85] width 11 height 17
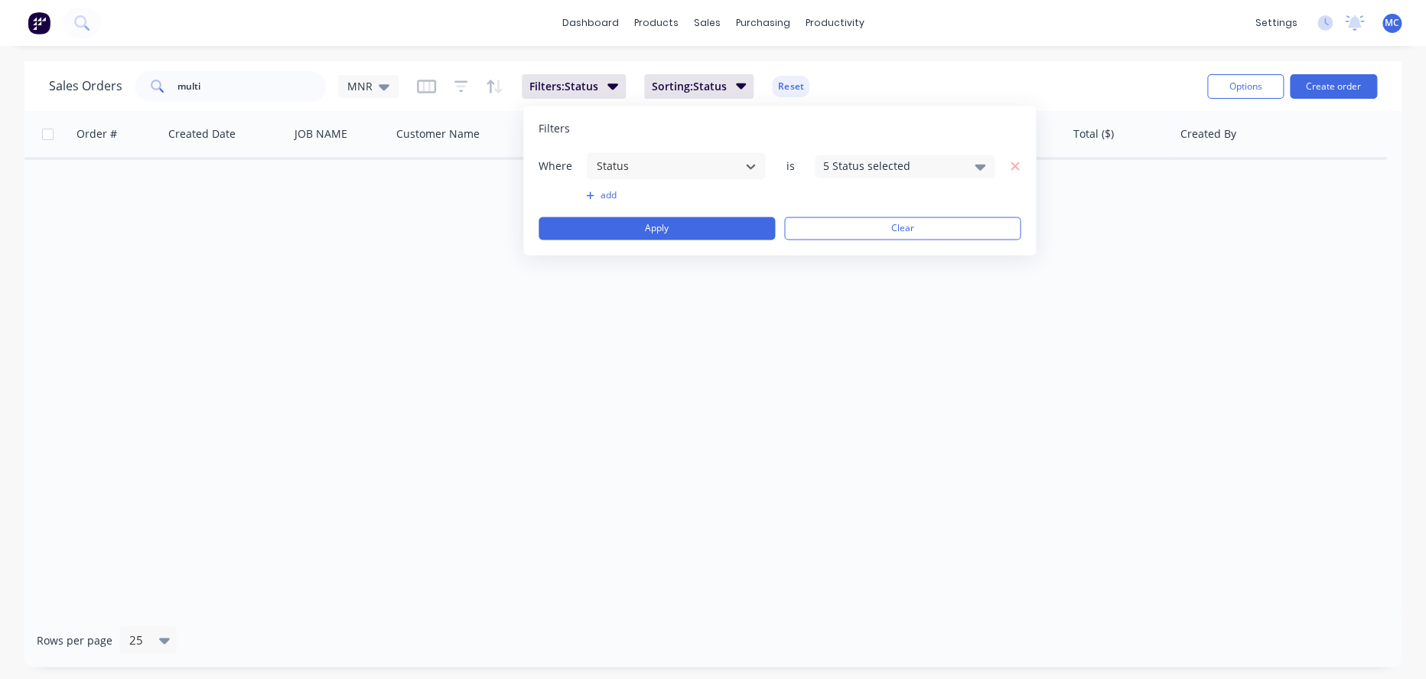
click at [933, 162] on div "5 Status selected" at bounding box center [892, 166] width 138 height 16
click at [868, 246] on div "All" at bounding box center [954, 250] width 184 height 16
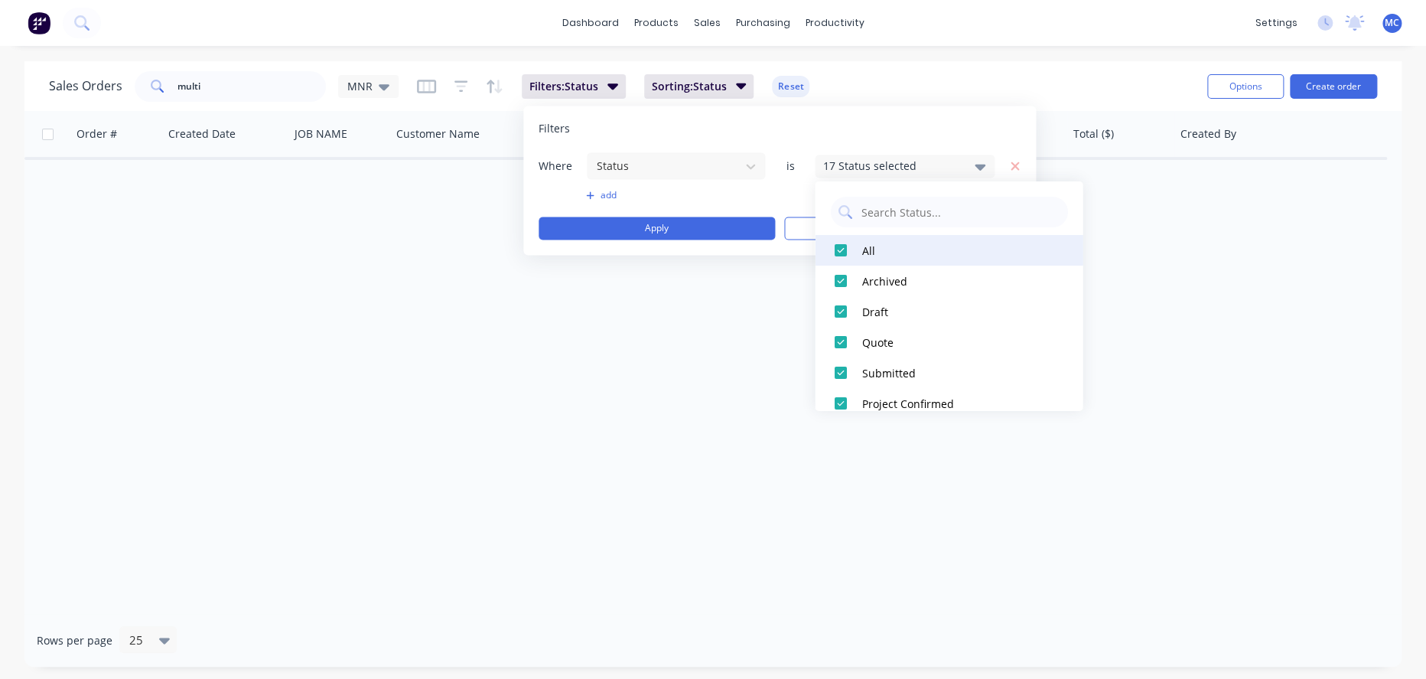
click at [868, 246] on div "All" at bounding box center [954, 250] width 184 height 16
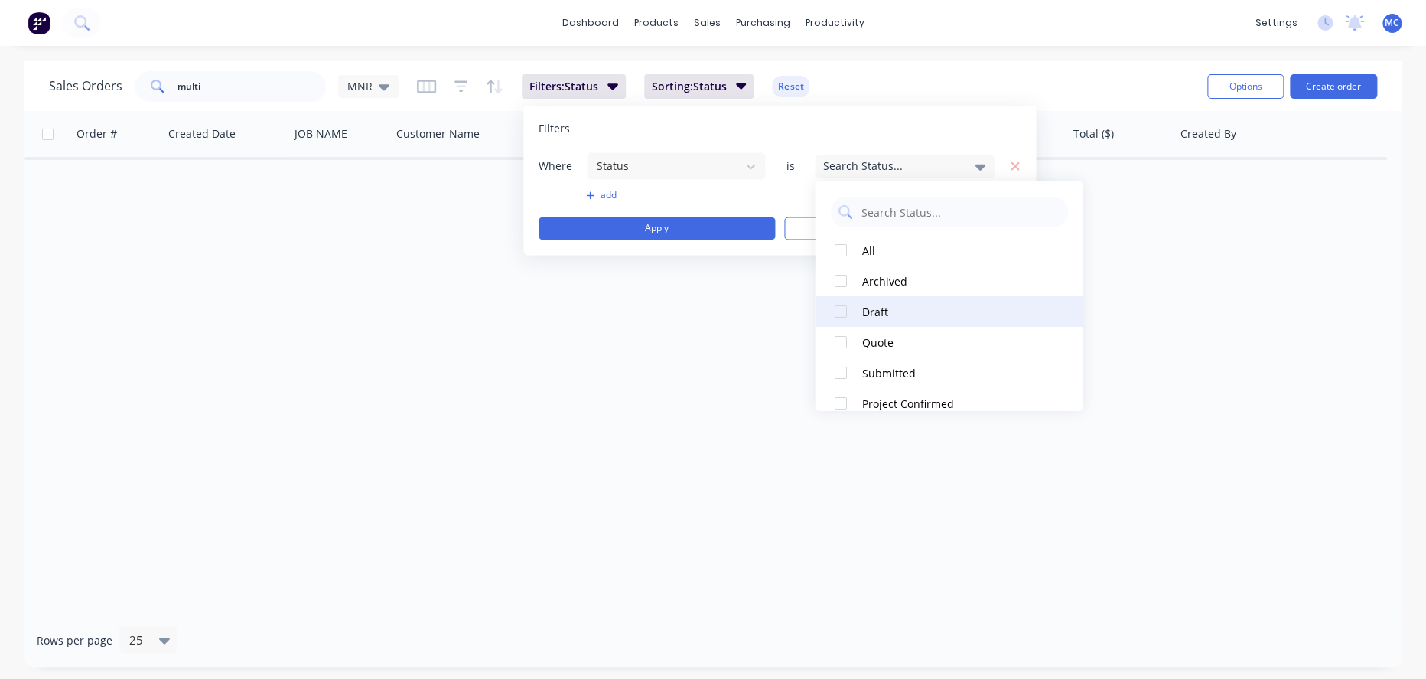
click at [838, 311] on div at bounding box center [840, 311] width 31 height 31
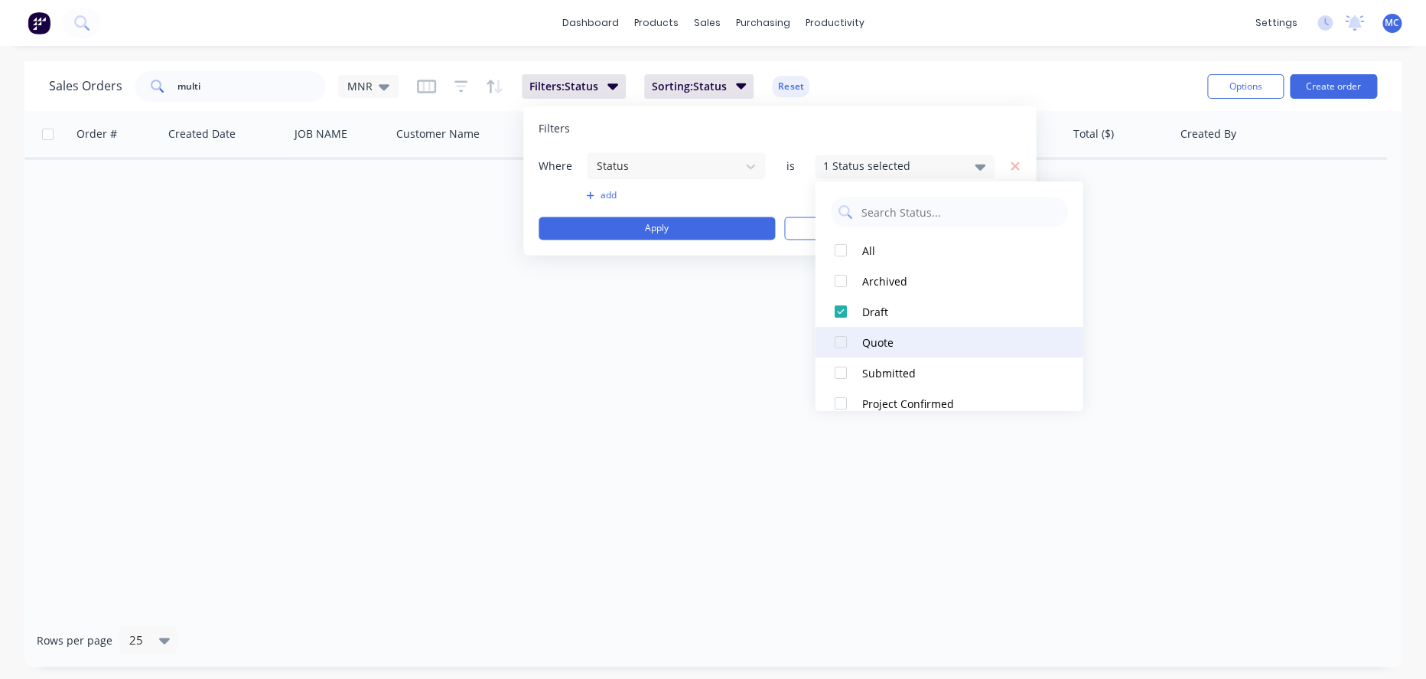
click at [840, 343] on div at bounding box center [840, 342] width 31 height 31
click at [929, 64] on div "Sales Orders multi MNR Filters: Status Sorting: Status Reset Options Create ord…" at bounding box center [712, 86] width 1377 height 50
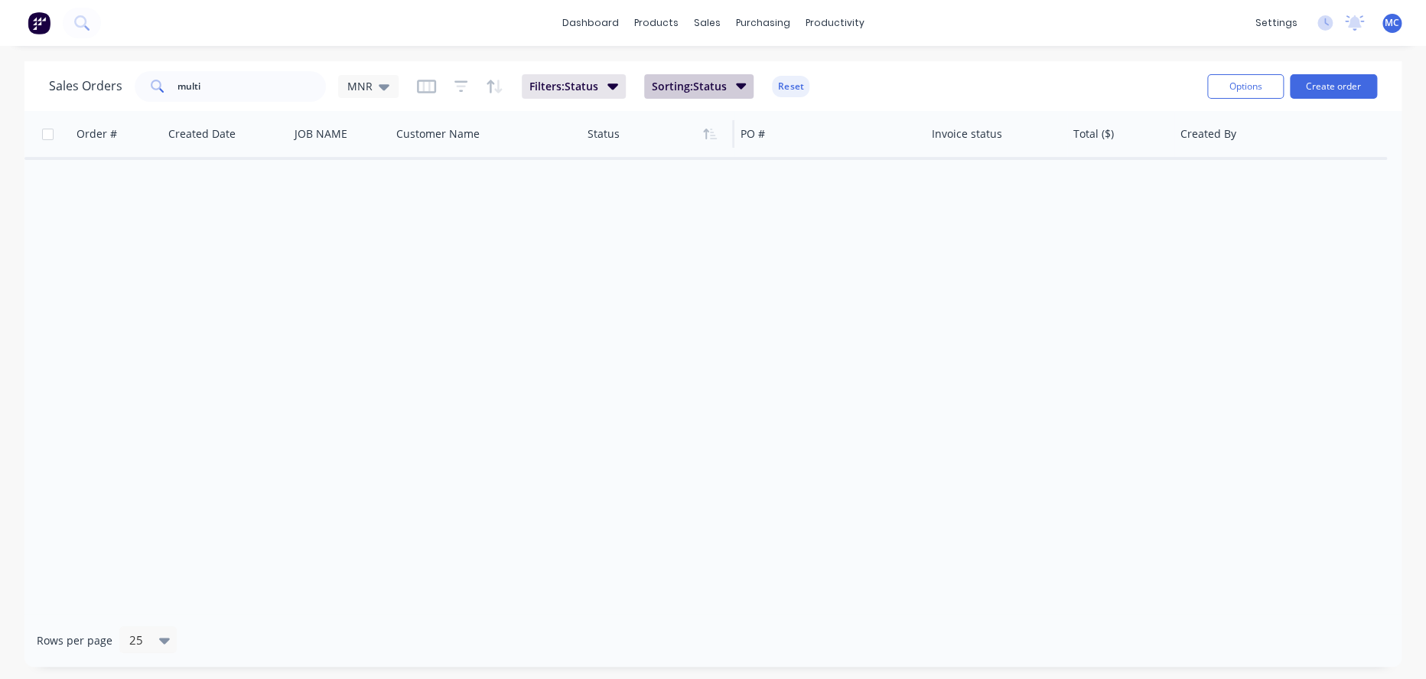
click at [731, 83] on button "Sorting: Status" at bounding box center [699, 86] width 110 height 24
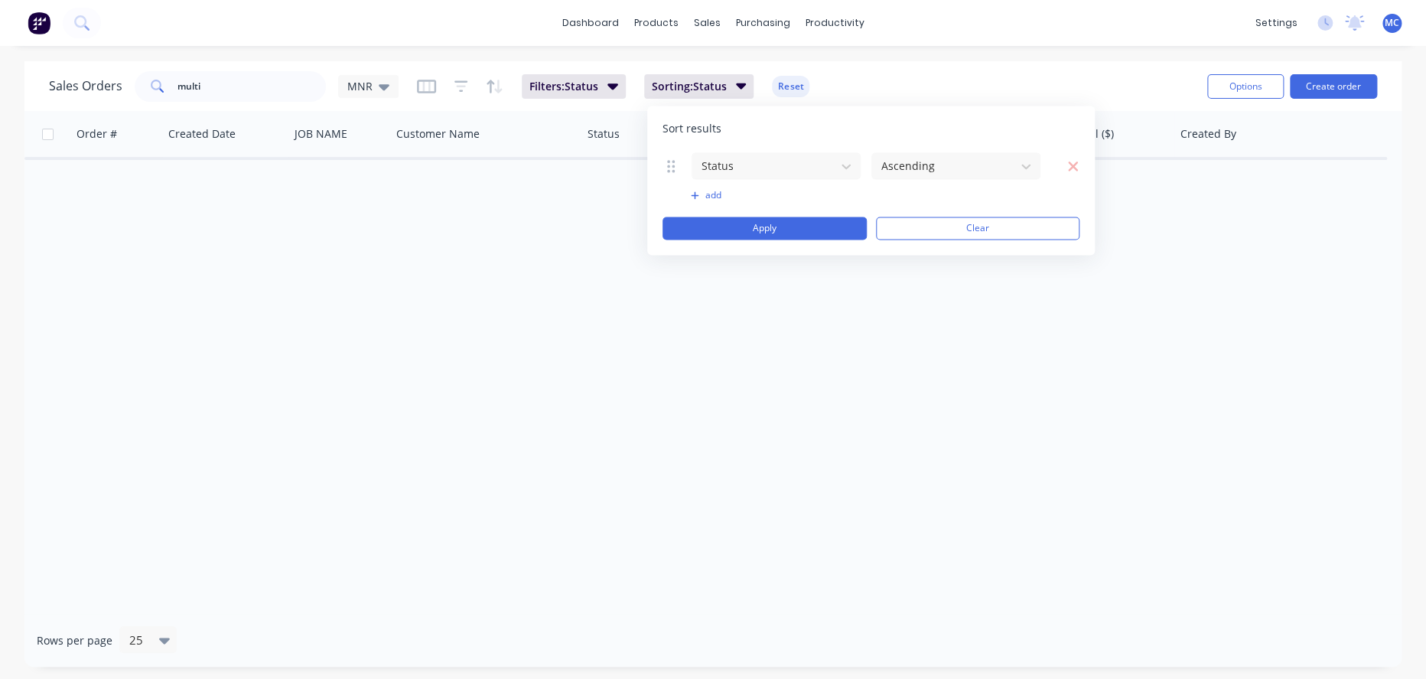
click at [851, 41] on div "dashboard products sales purchasing productivity dashboard products Product Cat…" at bounding box center [713, 23] width 1426 height 46
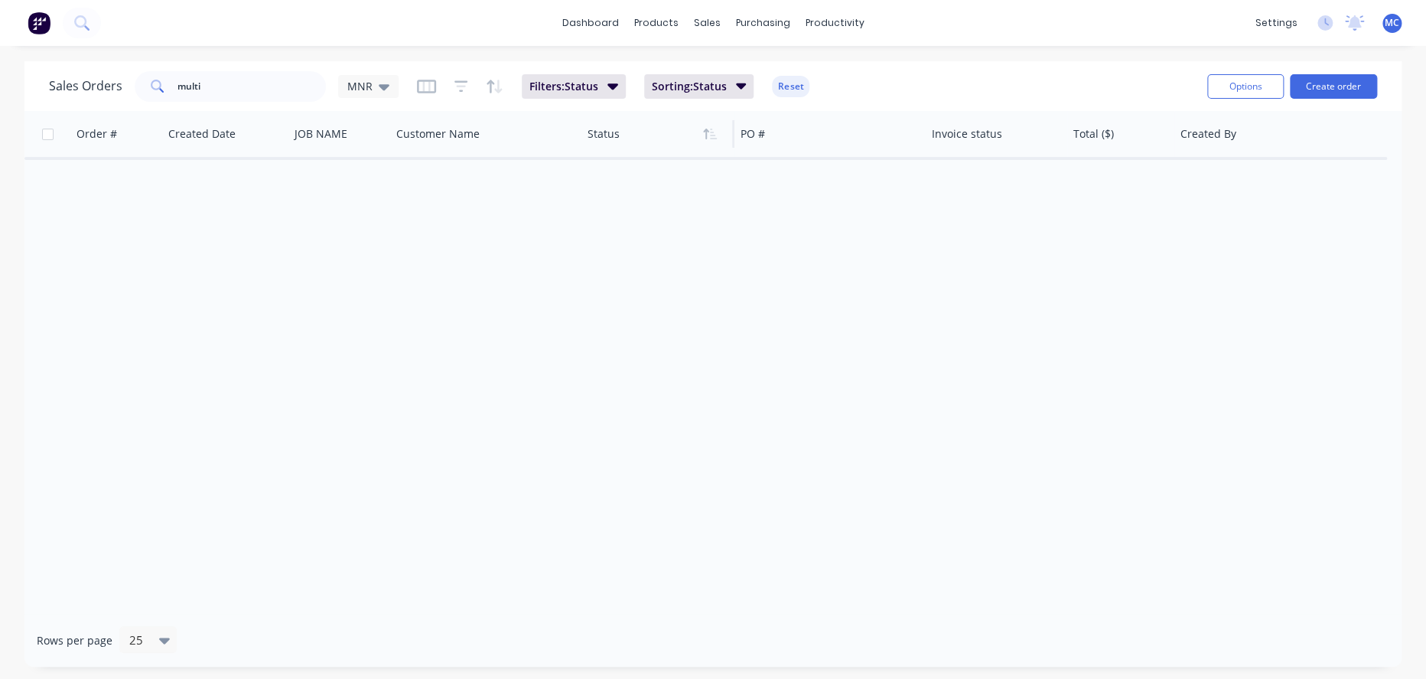
click at [617, 99] on div "Sales Orders multi MNR Filters: Status Sorting: Status Reset" at bounding box center [622, 85] width 1146 height 37
click at [618, 90] on icon "button" at bounding box center [612, 85] width 11 height 17
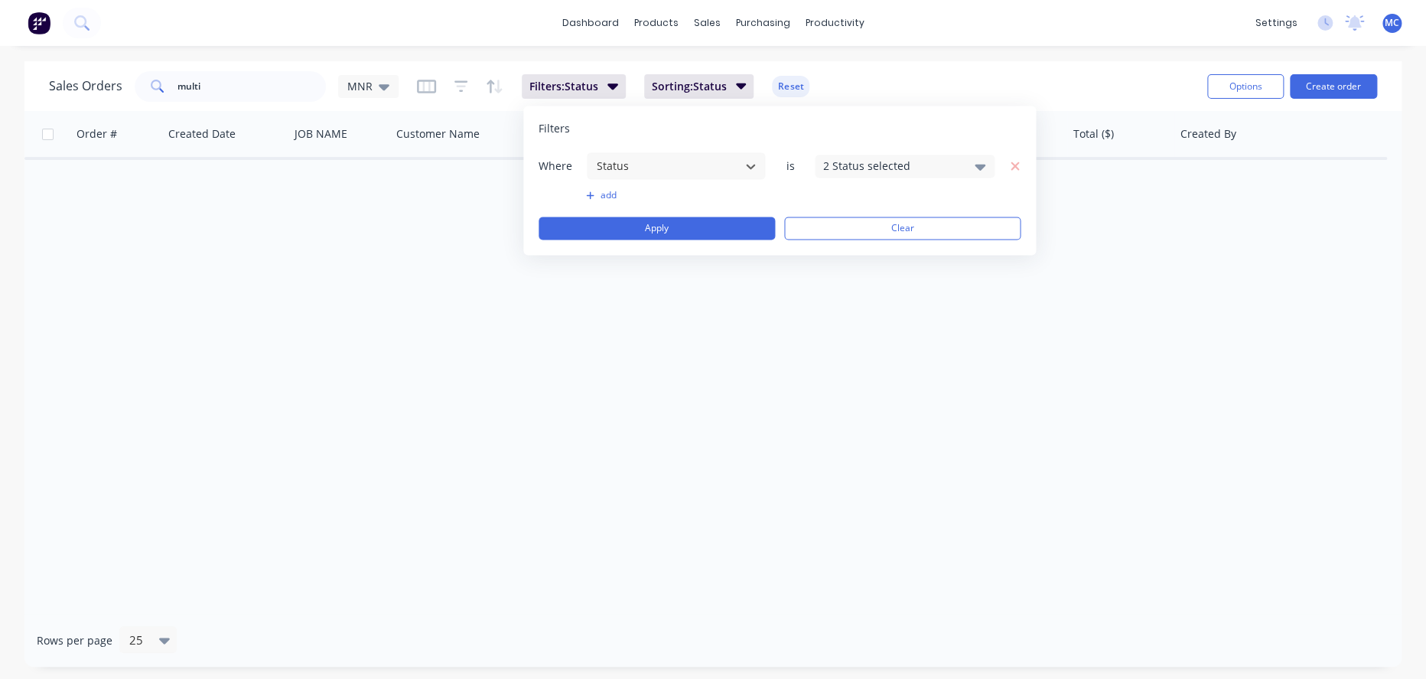
click at [976, 170] on icon at bounding box center [980, 166] width 11 height 17
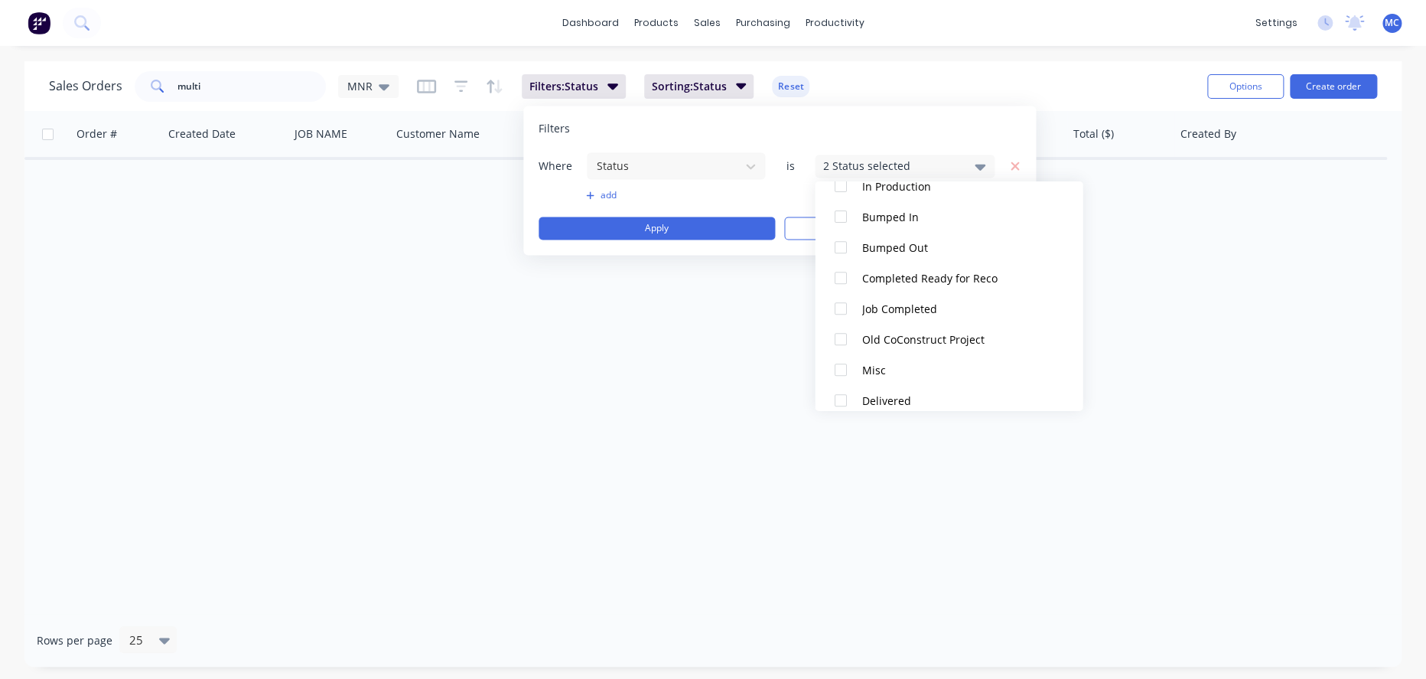
scroll to position [383, 0]
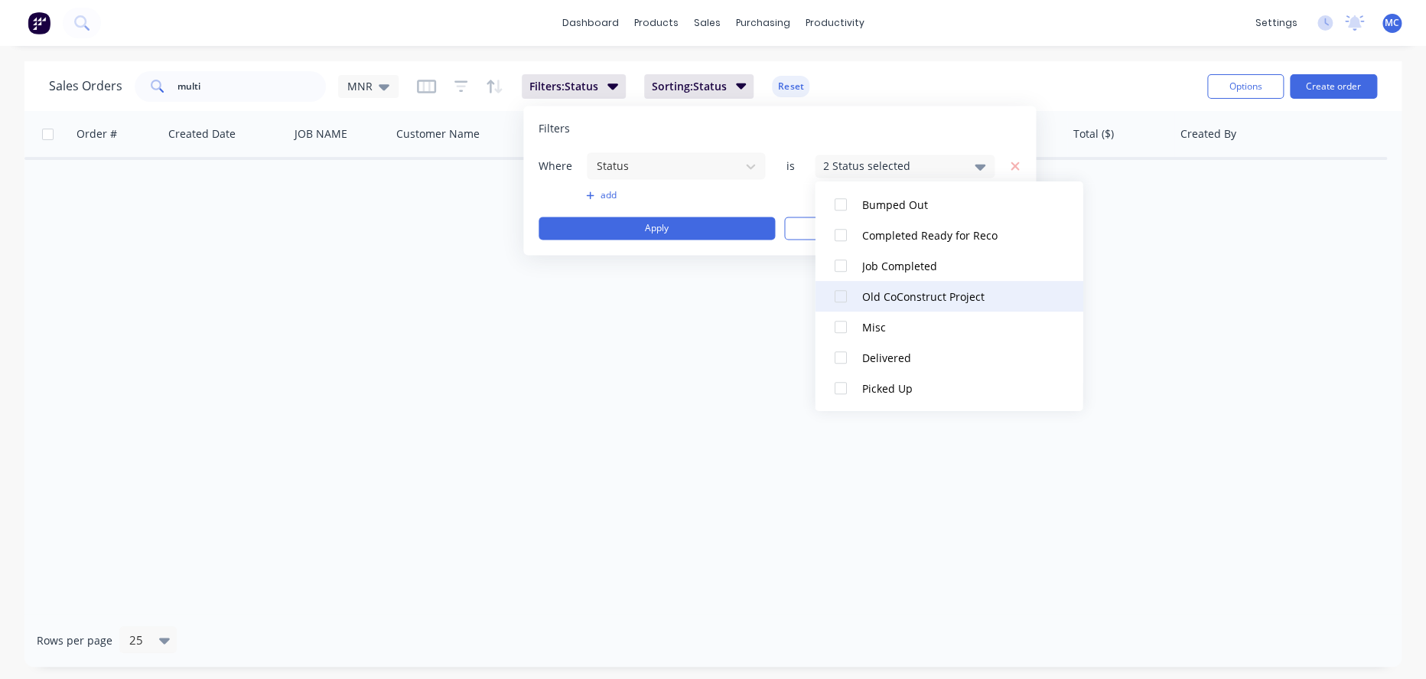
click at [845, 295] on div at bounding box center [840, 296] width 31 height 31
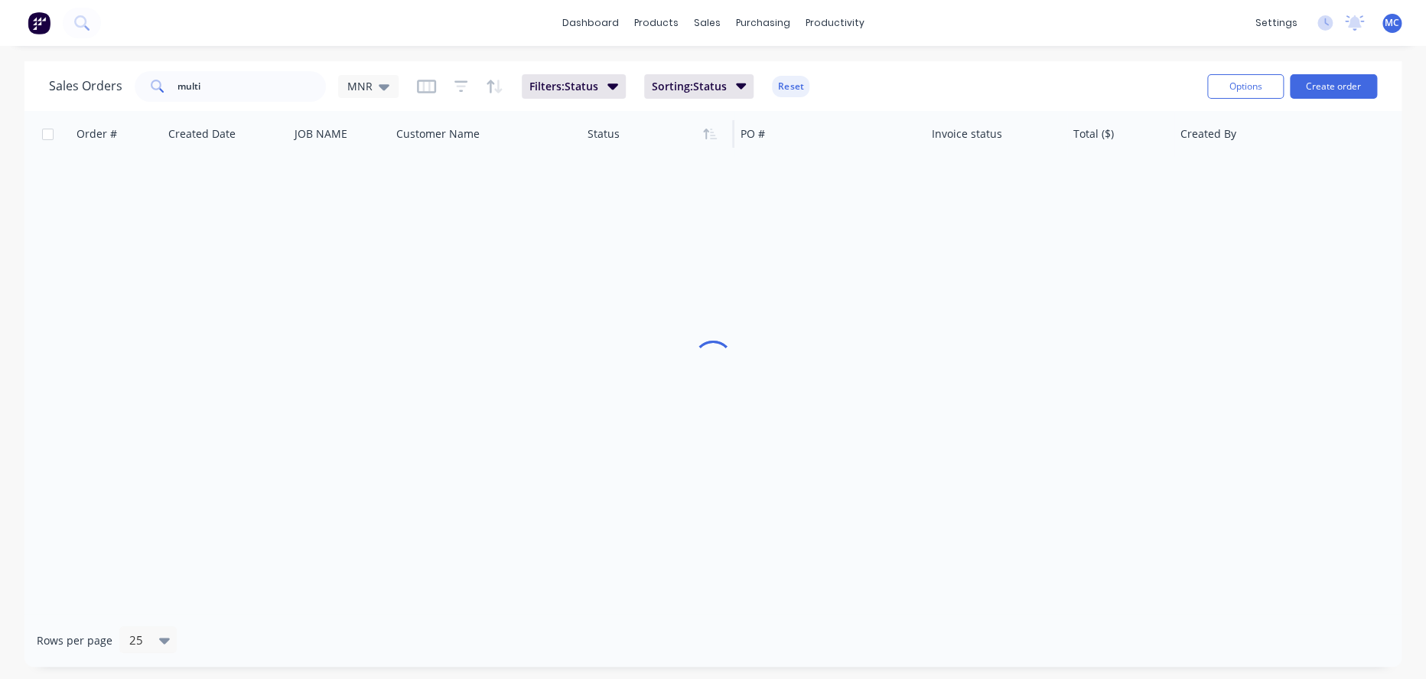
click at [914, 71] on div "Sales Orders multi MNR Filters: Status Sorting: Status Reset" at bounding box center [622, 85] width 1146 height 37
click at [618, 93] on icon "button" at bounding box center [612, 85] width 11 height 17
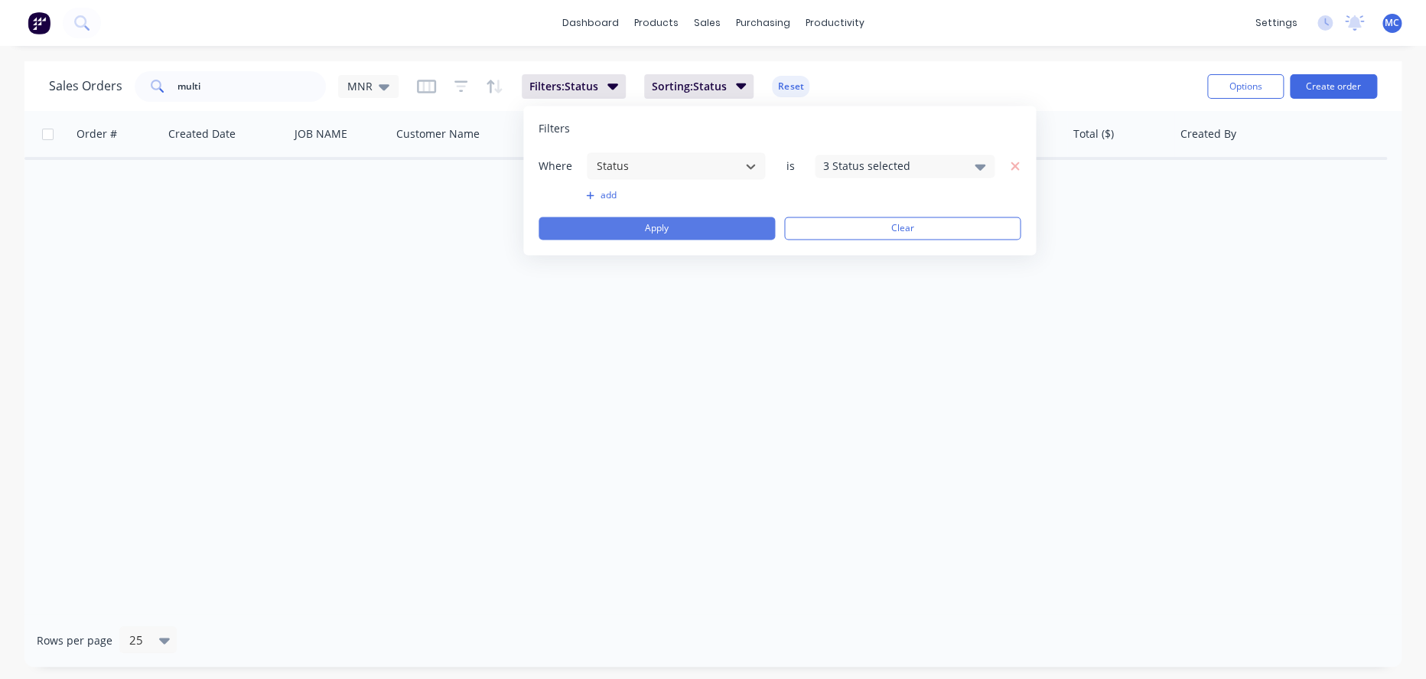
click at [654, 229] on button "Apply" at bounding box center [657, 228] width 236 height 23
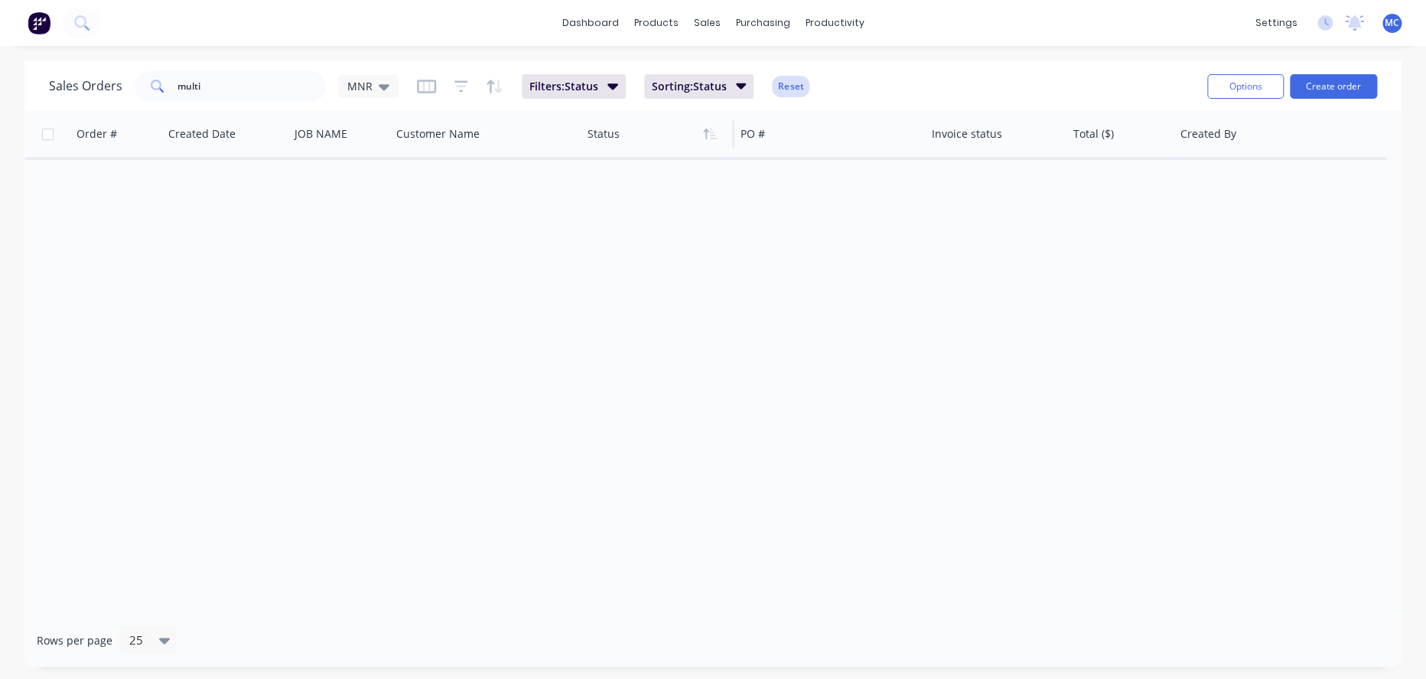
click at [800, 83] on button "Reset" at bounding box center [790, 86] width 37 height 21
drag, startPoint x: 252, startPoint y: 92, endPoint x: 69, endPoint y: 58, distance: 185.9
click at [69, 58] on div "dashboard products sales purchasing productivity dashboard products Product Cat…" at bounding box center [713, 339] width 1426 height 679
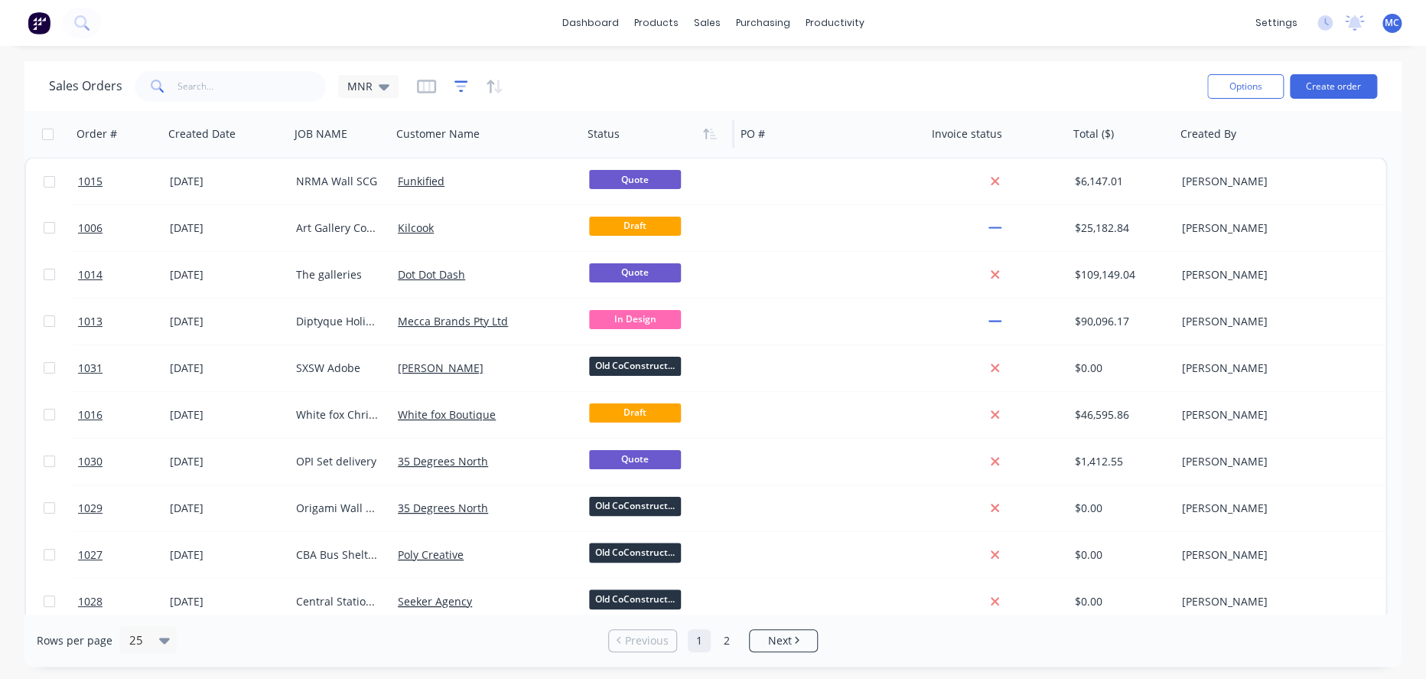
click at [464, 84] on icon "button" at bounding box center [461, 86] width 14 height 15
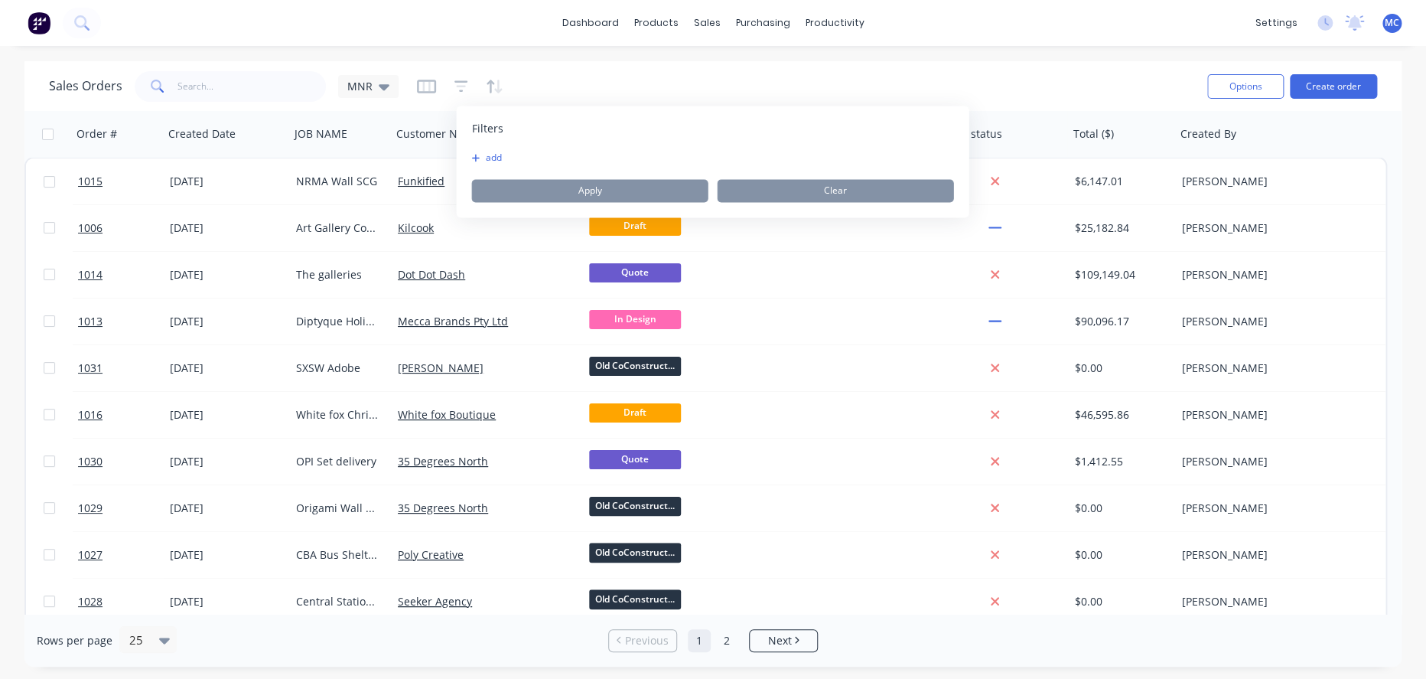
click at [493, 155] on button "add" at bounding box center [490, 157] width 38 height 12
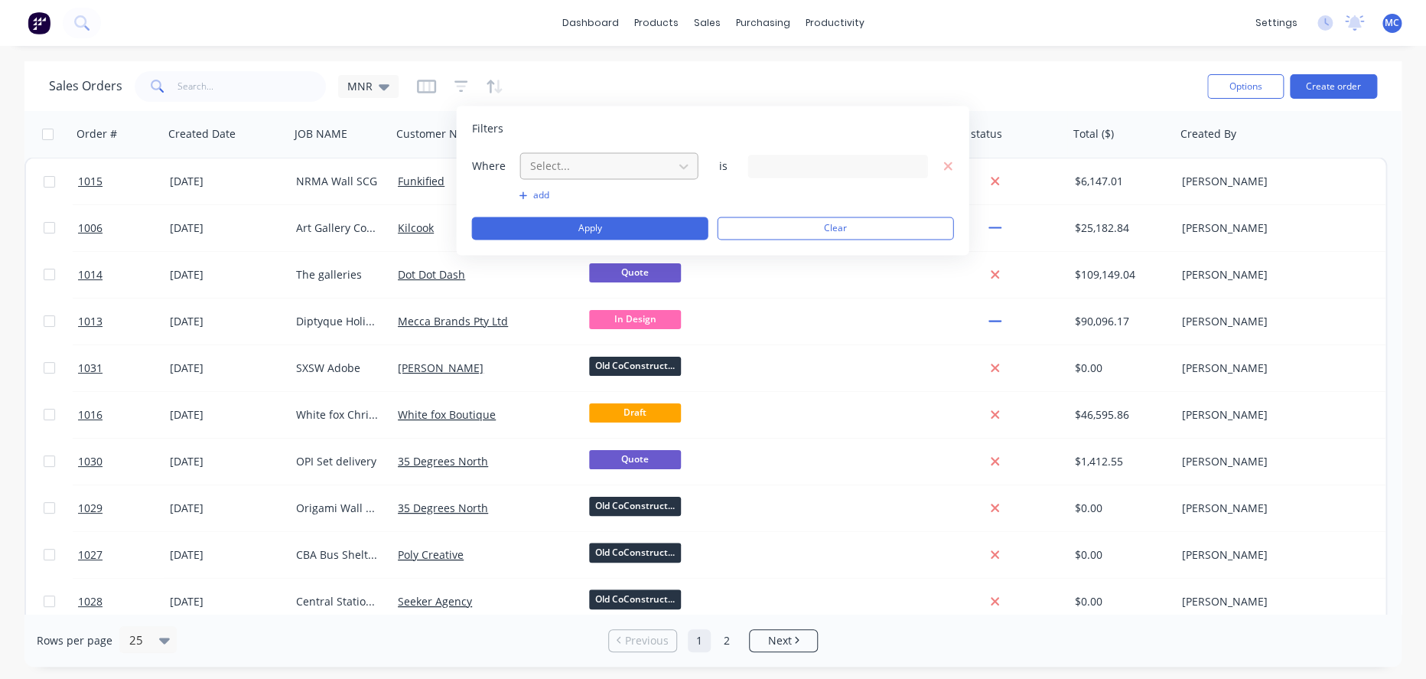
click at [649, 165] on div at bounding box center [596, 165] width 137 height 19
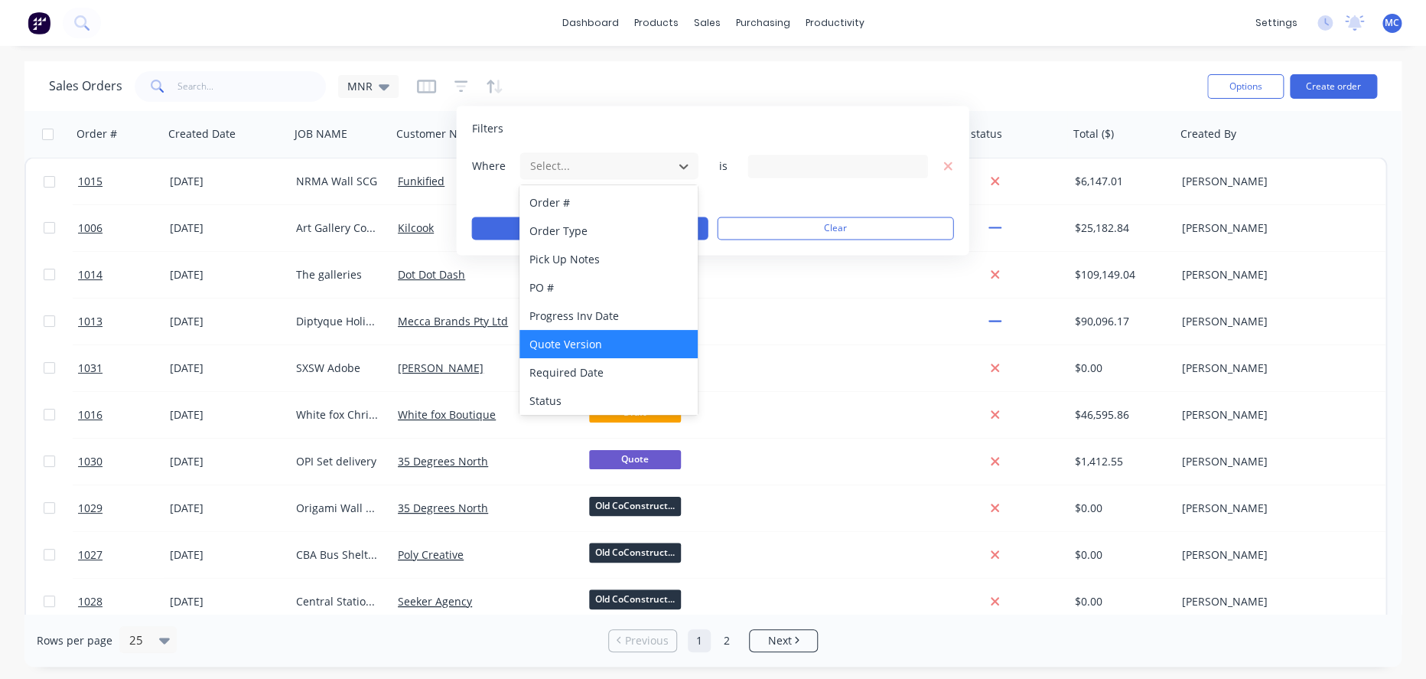
scroll to position [540, 0]
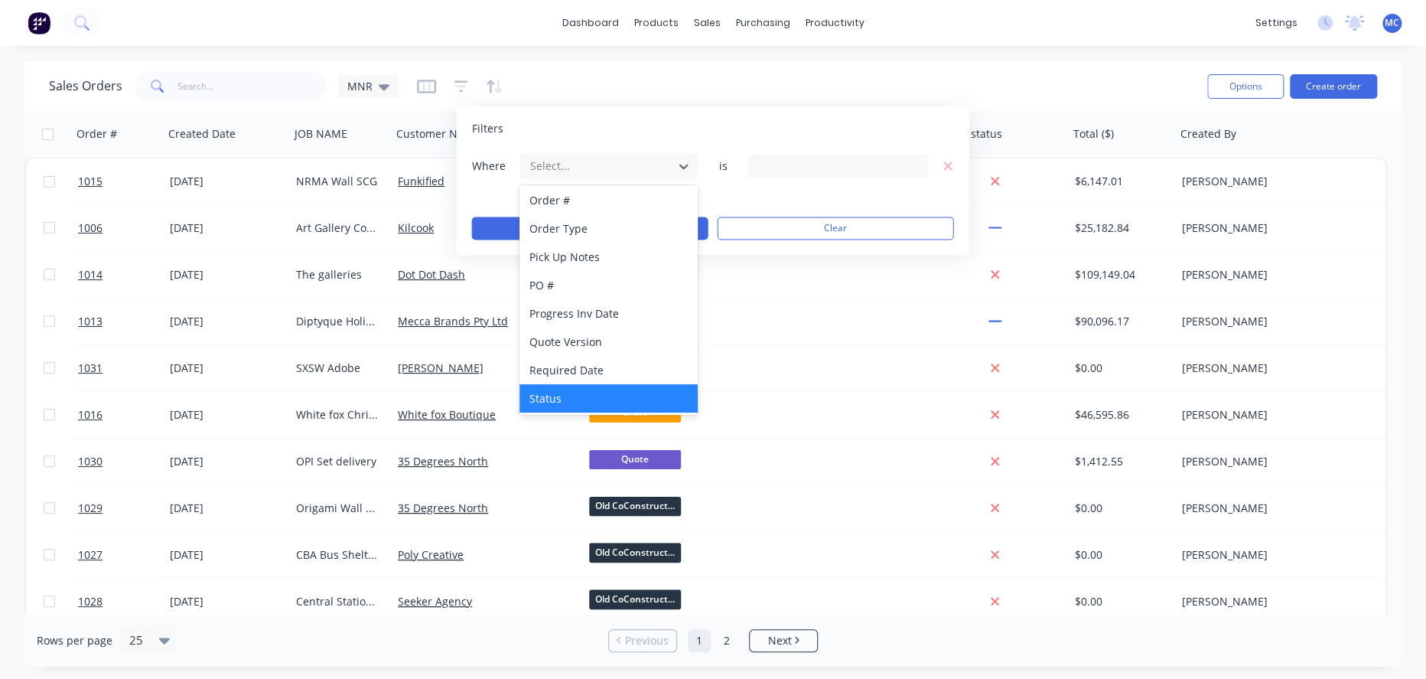
click at [601, 395] on div "Status" at bounding box center [609, 398] width 178 height 28
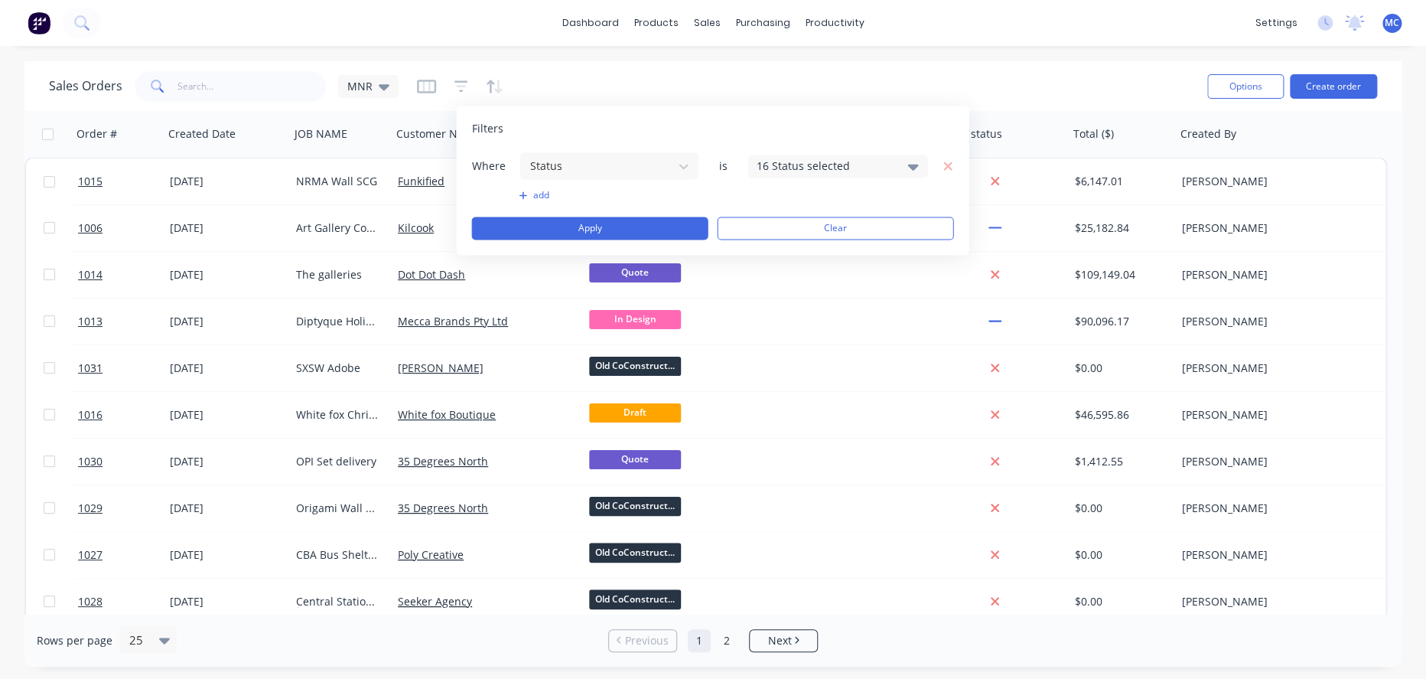
click at [776, 169] on div "16 Status selected" at bounding box center [825, 166] width 138 height 16
click at [839, 199] on input "text" at bounding box center [893, 212] width 200 height 31
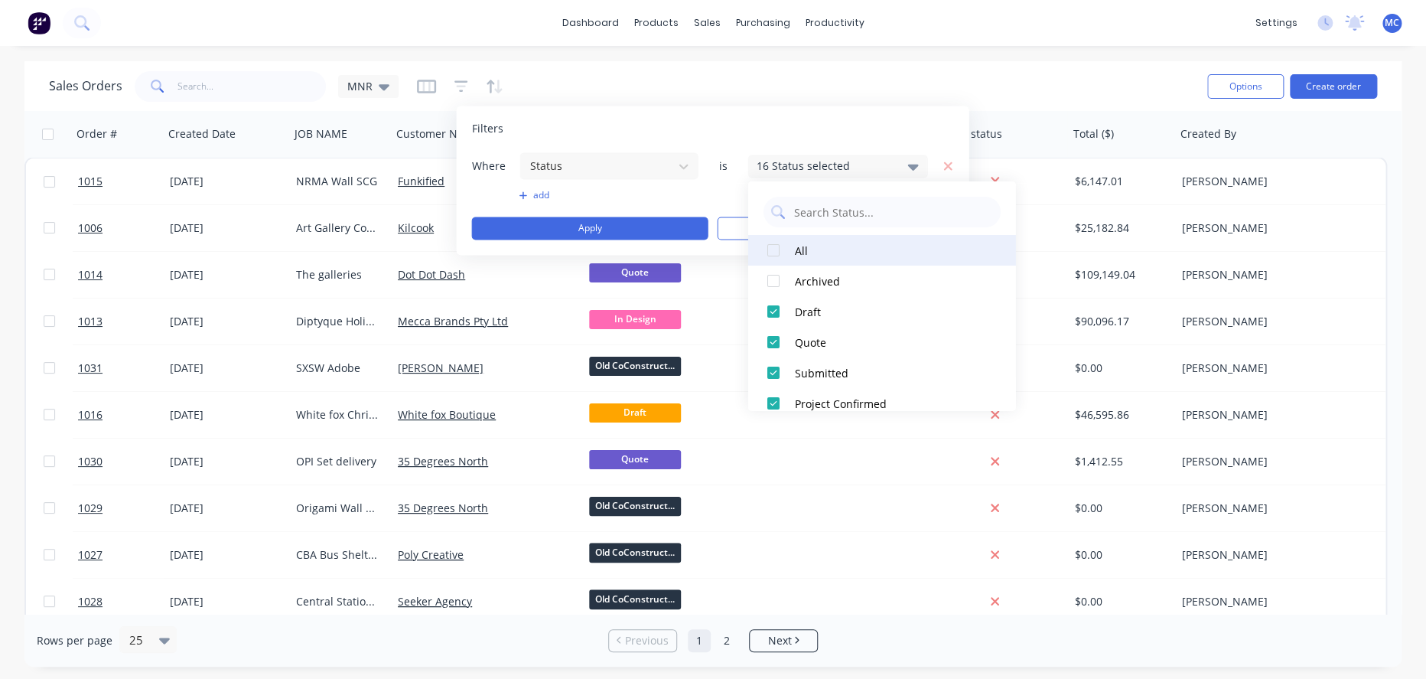
click at [791, 251] on button "All" at bounding box center [882, 250] width 268 height 31
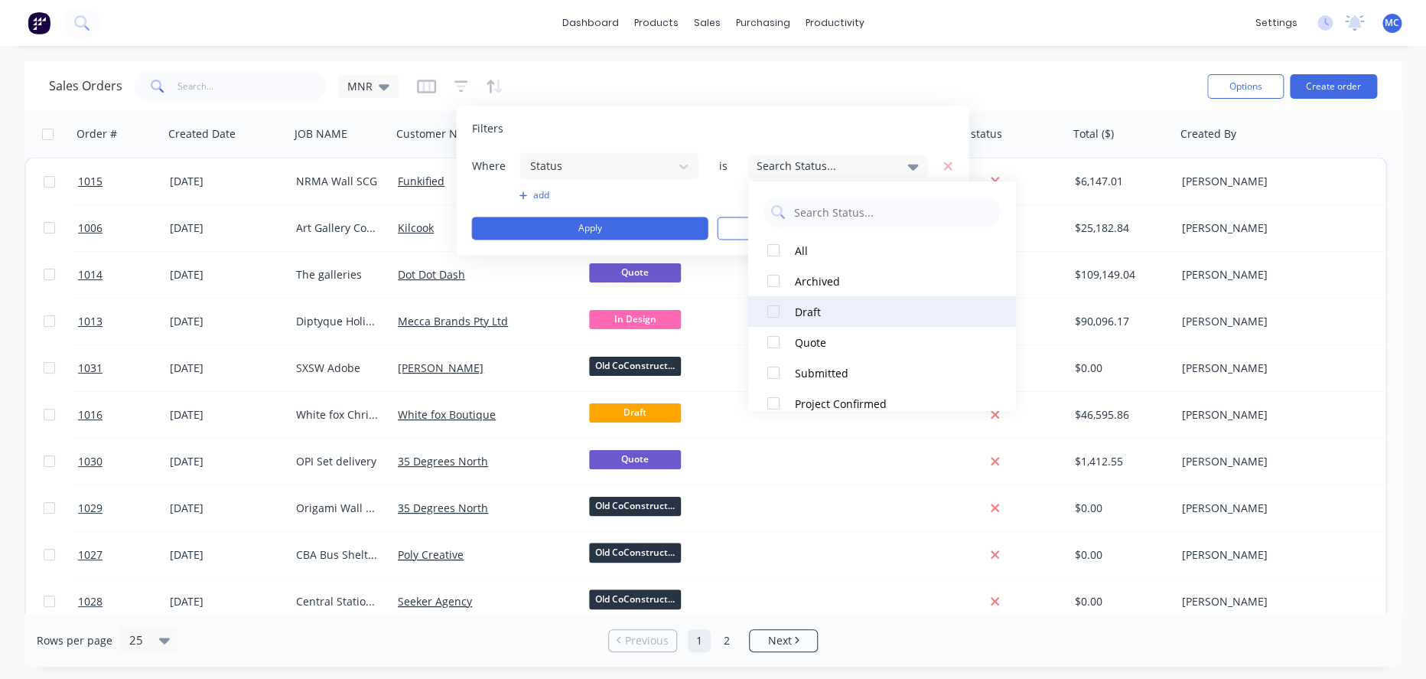
click at [771, 314] on div at bounding box center [773, 311] width 31 height 31
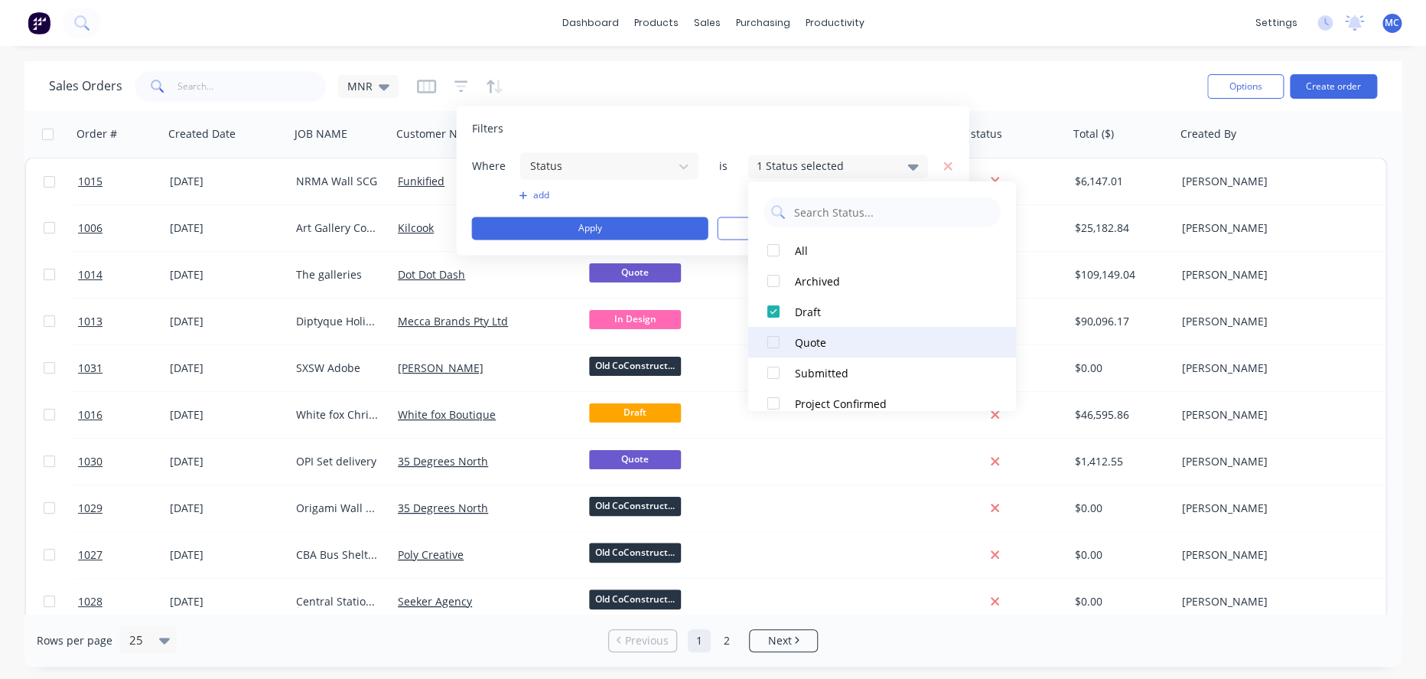
click at [773, 340] on div at bounding box center [773, 342] width 31 height 31
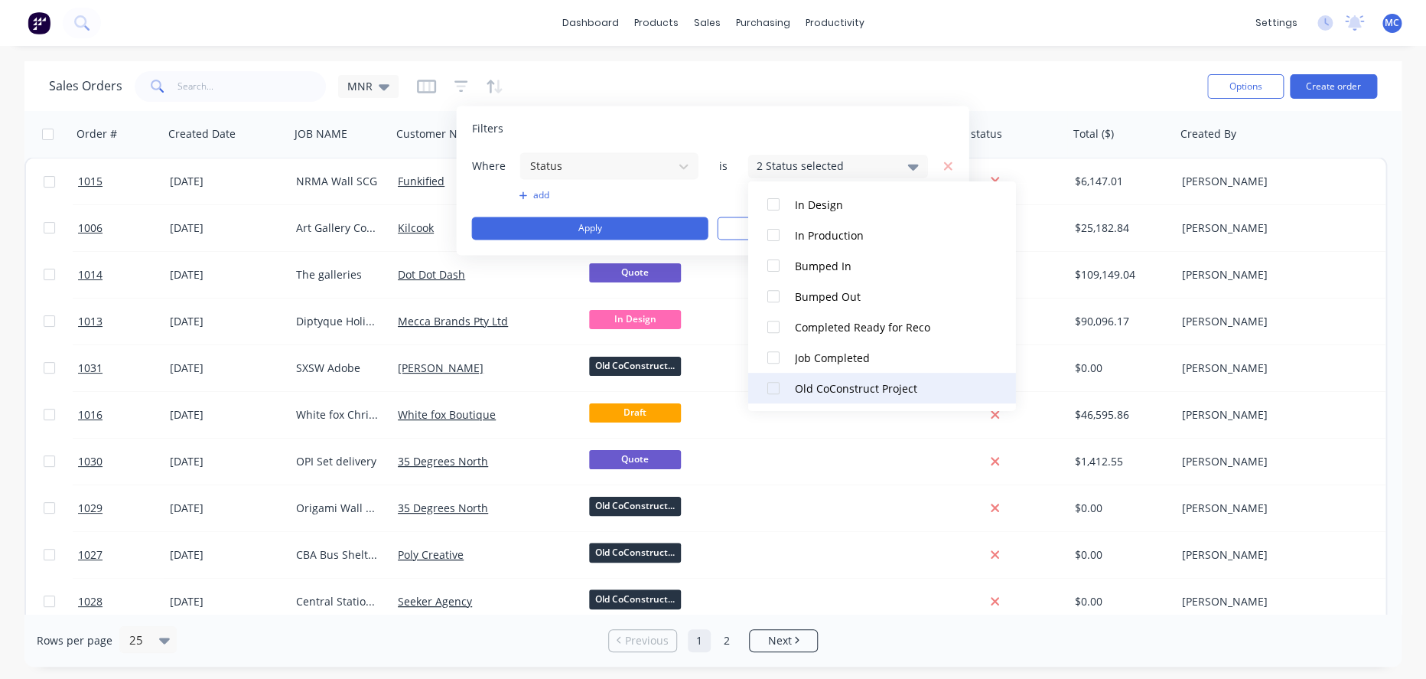
scroll to position [383, 0]
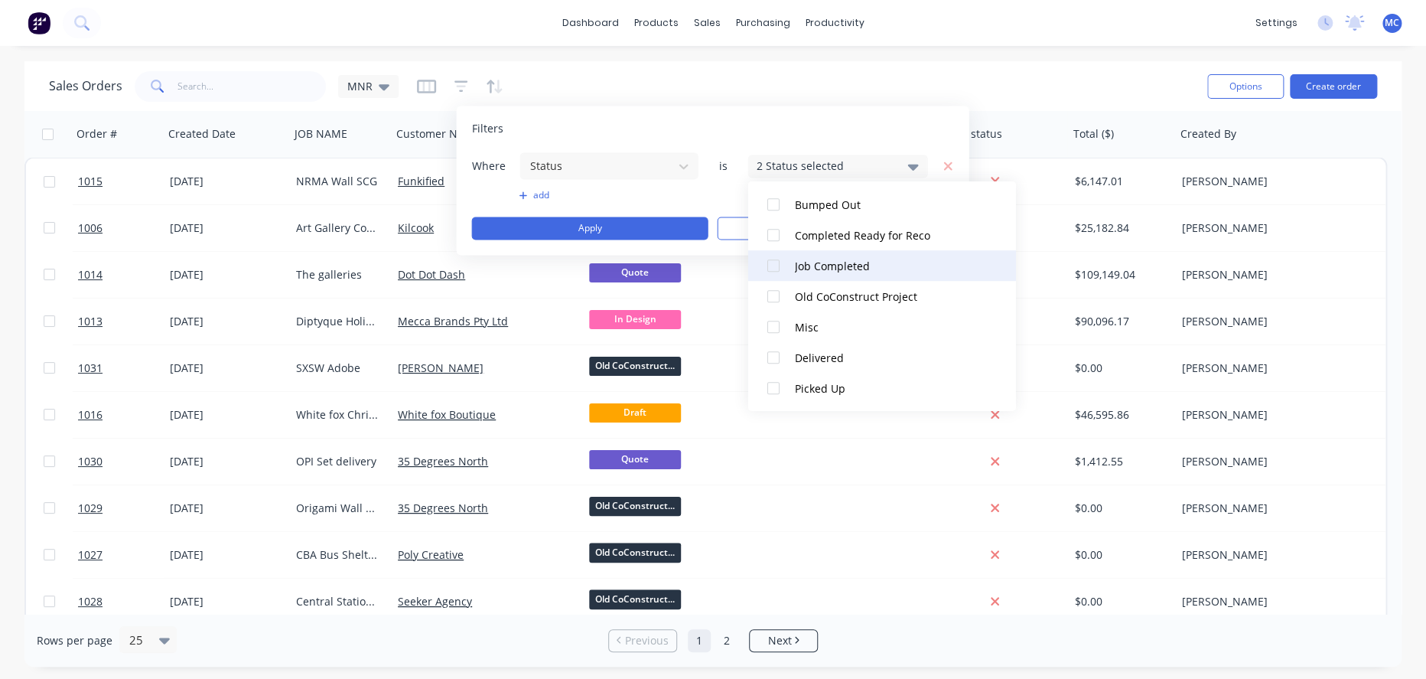
drag, startPoint x: 770, startPoint y: 296, endPoint x: 795, endPoint y: 269, distance: 36.9
click at [770, 295] on div at bounding box center [773, 296] width 31 height 31
click at [871, 89] on div "Sales Orders MNR" at bounding box center [622, 85] width 1146 height 37
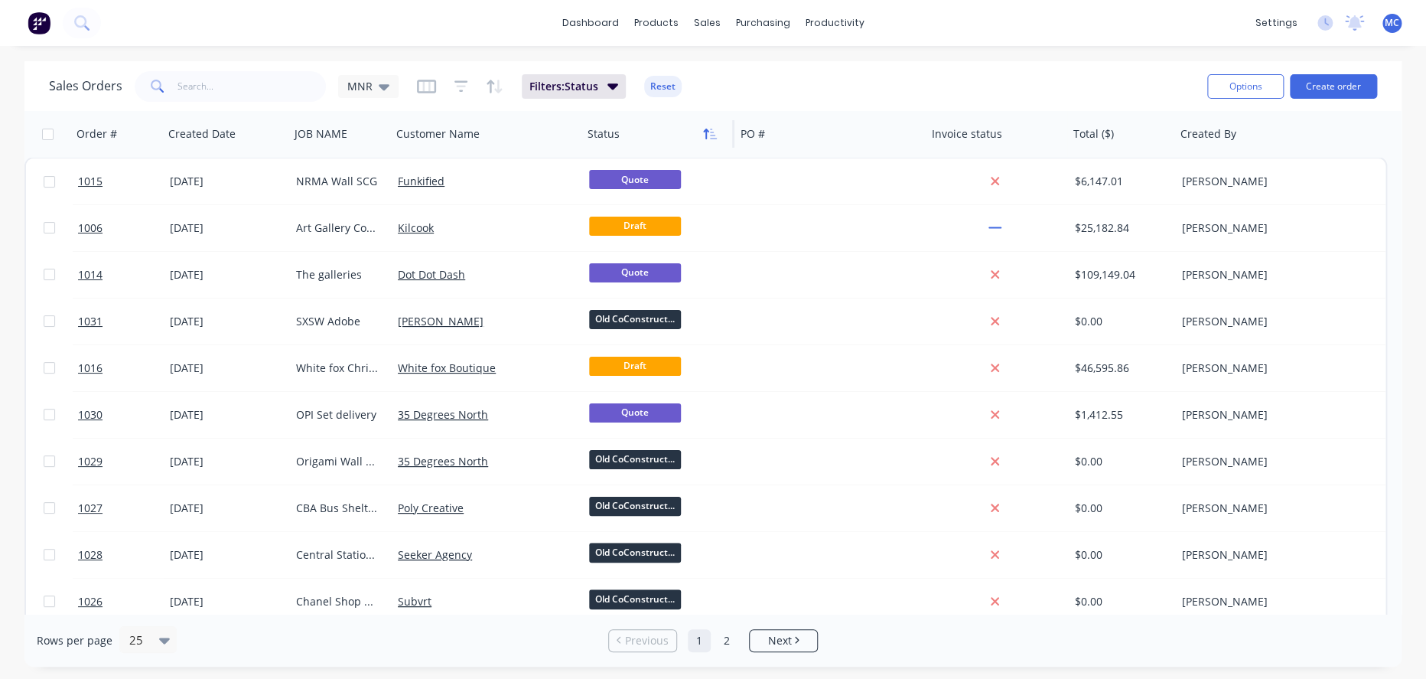
click at [707, 132] on icon "button" at bounding box center [705, 134] width 5 height 11
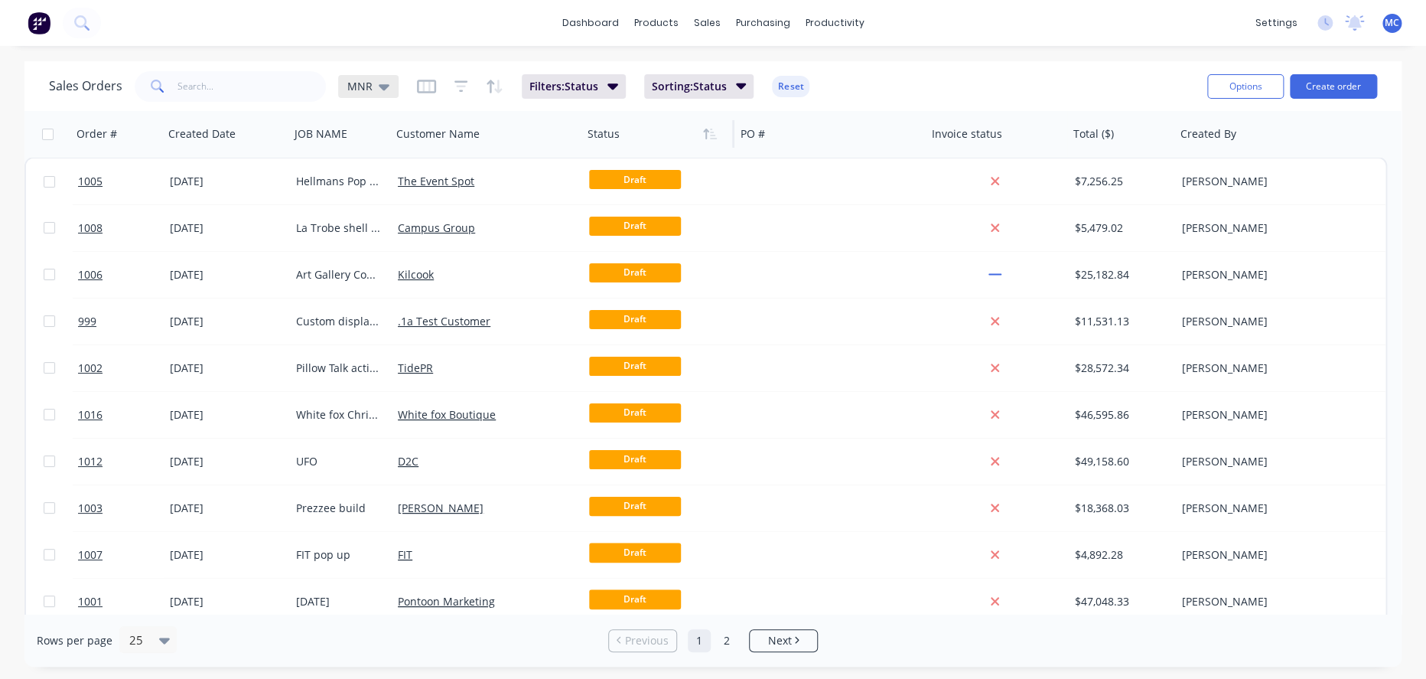
click at [387, 90] on icon at bounding box center [384, 86] width 11 height 17
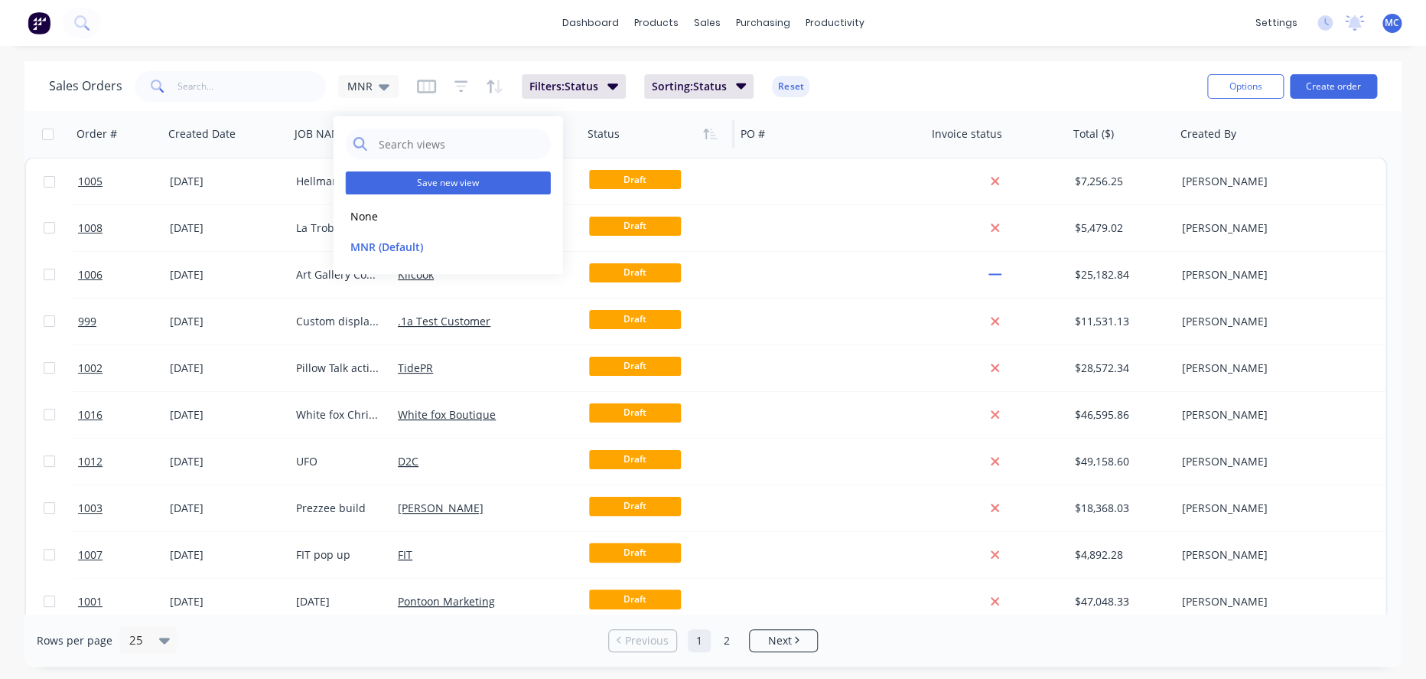
click at [463, 187] on button "Save new view" at bounding box center [448, 182] width 205 height 23
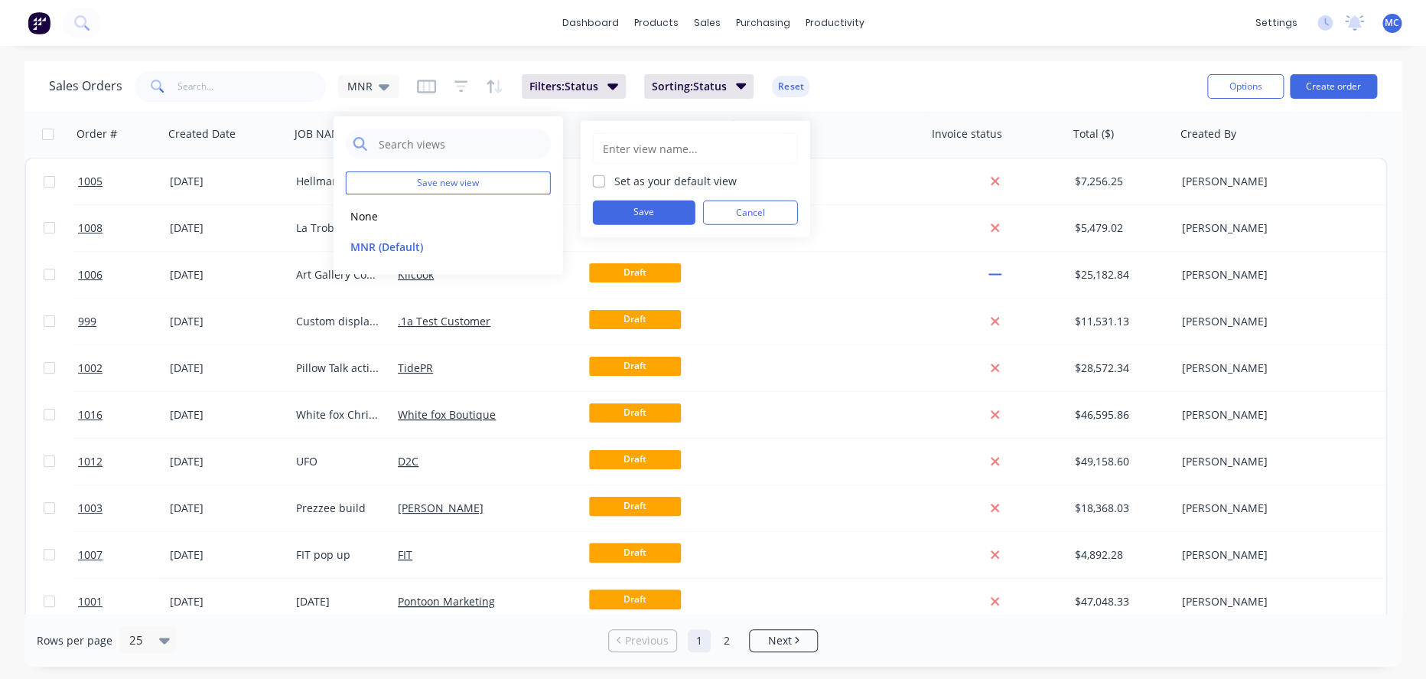
click at [660, 151] on input "text" at bounding box center [695, 148] width 188 height 29
type input "Live quotes"
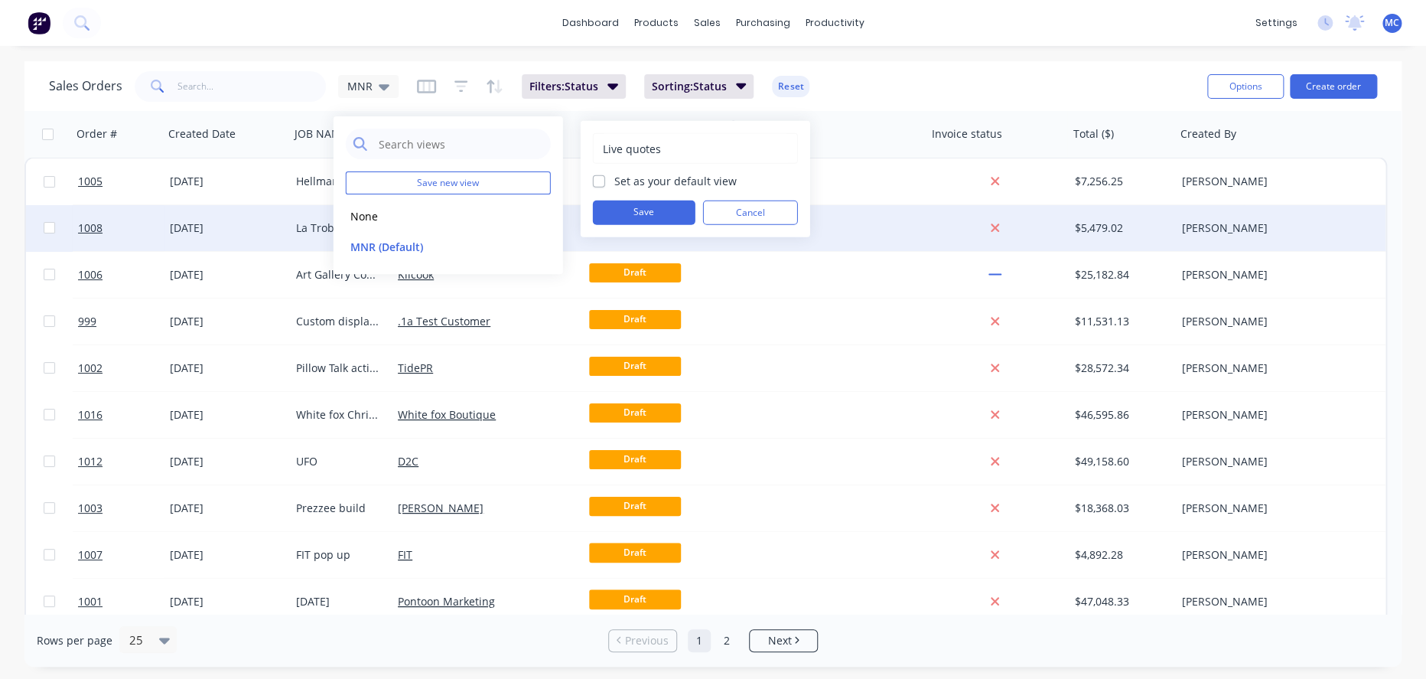
drag, startPoint x: 649, startPoint y: 218, endPoint x: 648, endPoint y: 230, distance: 11.5
click at [649, 218] on button "Save" at bounding box center [644, 212] width 103 height 24
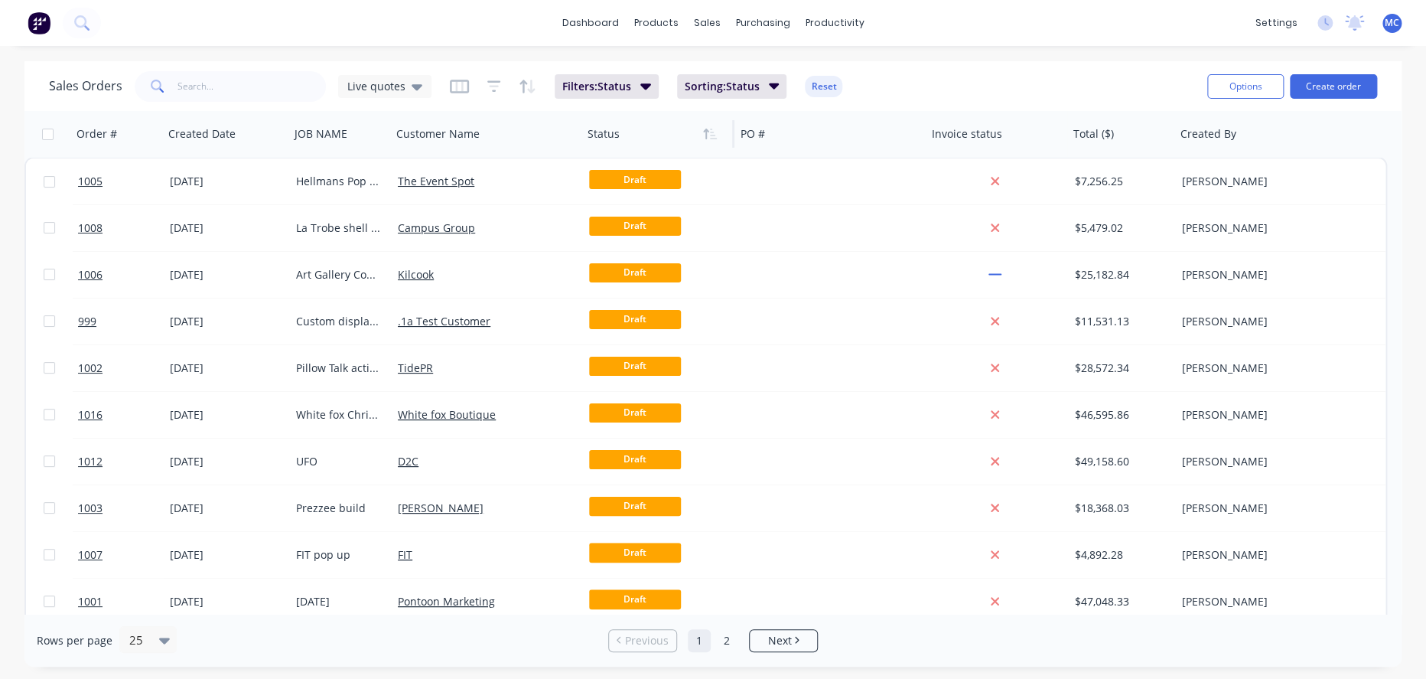
click at [911, 58] on div "dashboard products sales purchasing productivity dashboard products Product Cat…" at bounding box center [713, 339] width 1426 height 679
click at [420, 81] on icon at bounding box center [417, 86] width 11 height 17
click at [395, 252] on button "MNR (Default)" at bounding box center [433, 247] width 174 height 18
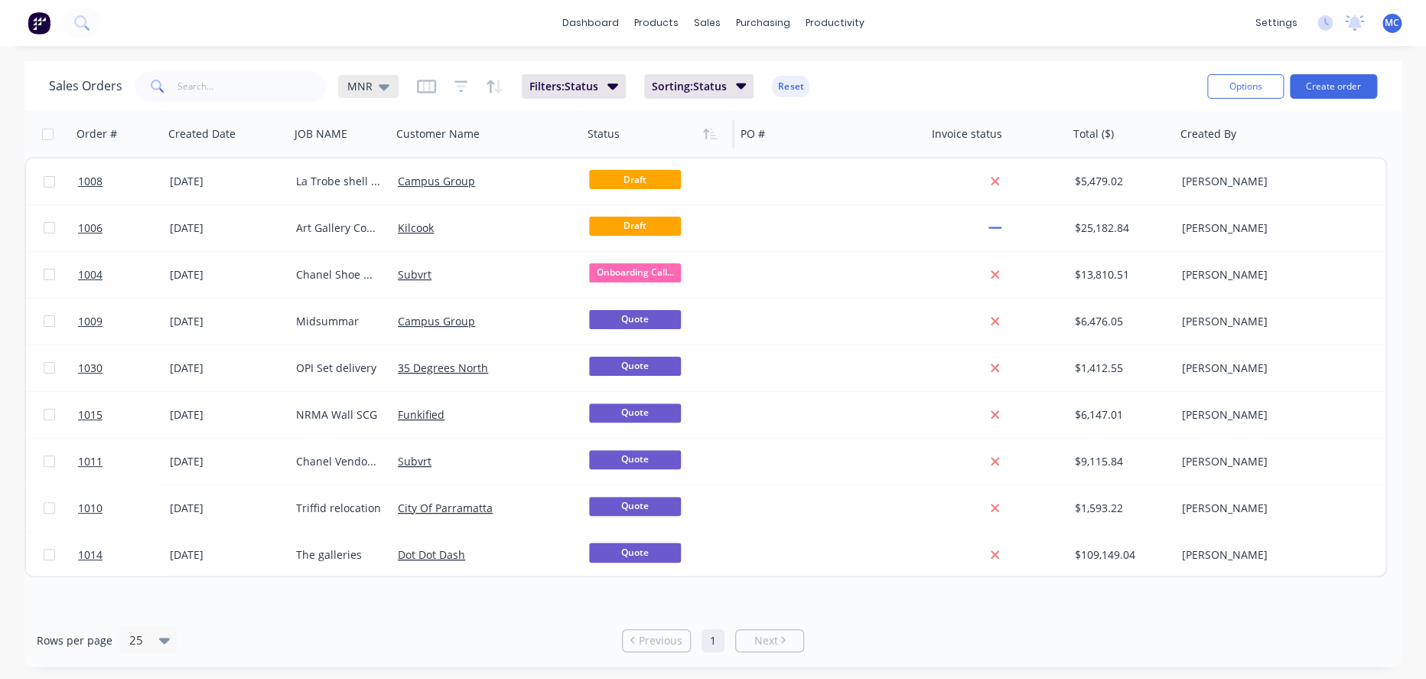
click at [387, 83] on icon at bounding box center [384, 86] width 11 height 17
click at [399, 275] on button "Live quotes" at bounding box center [433, 278] width 174 height 18
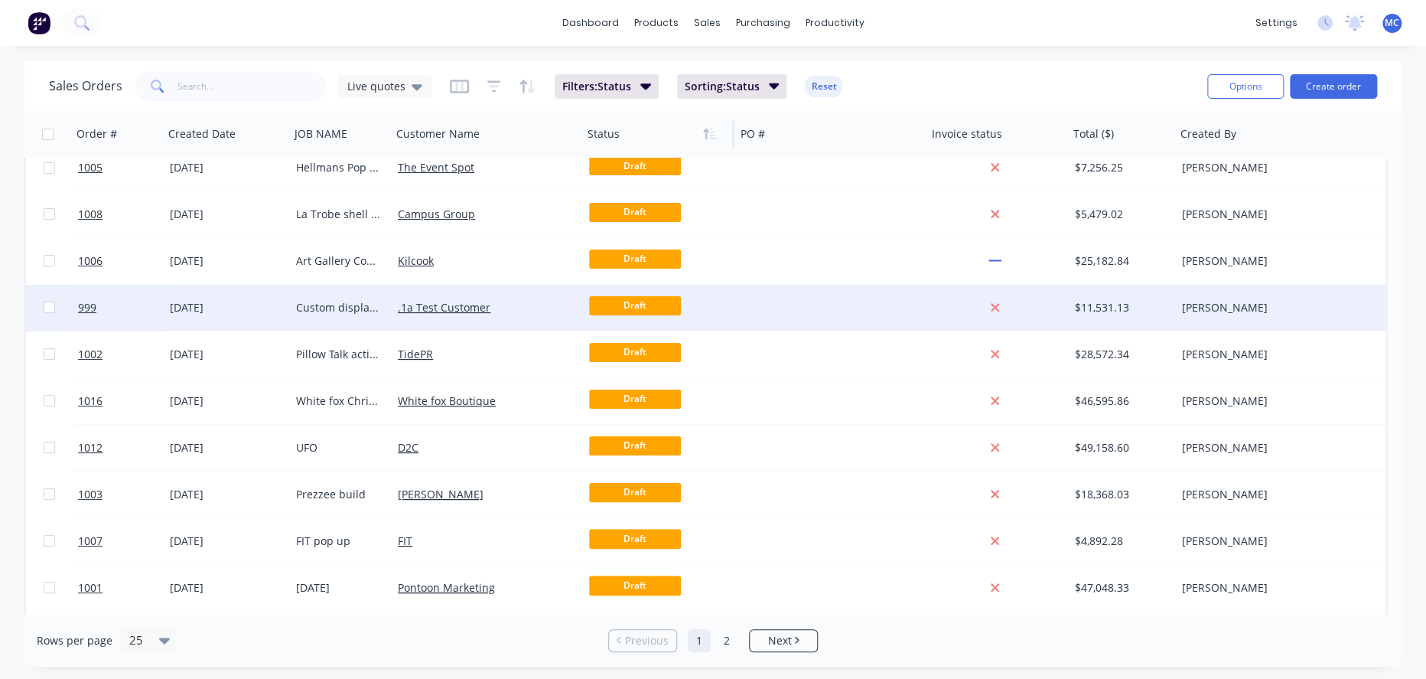
scroll to position [0, 0]
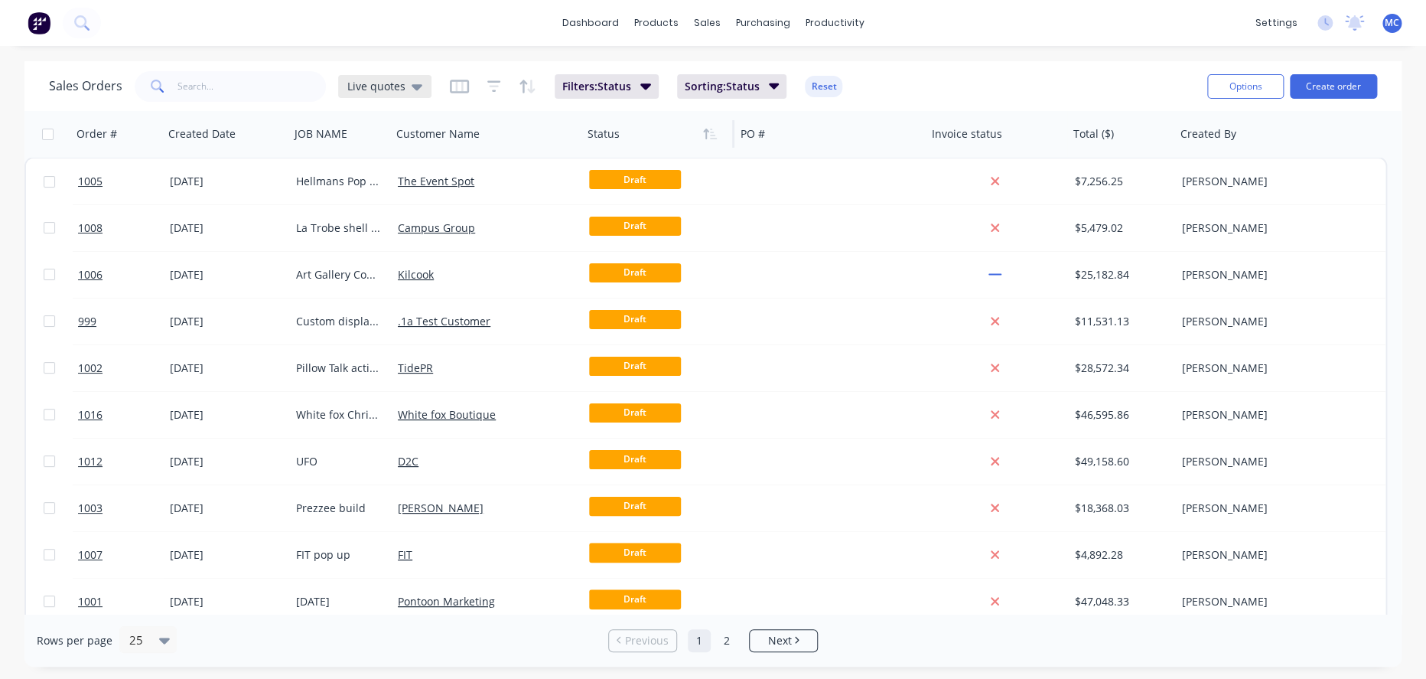
click at [421, 89] on icon at bounding box center [417, 86] width 11 height 17
click at [391, 246] on button "MNR (Default)" at bounding box center [433, 247] width 174 height 18
